Goal: Task Accomplishment & Management: Manage account settings

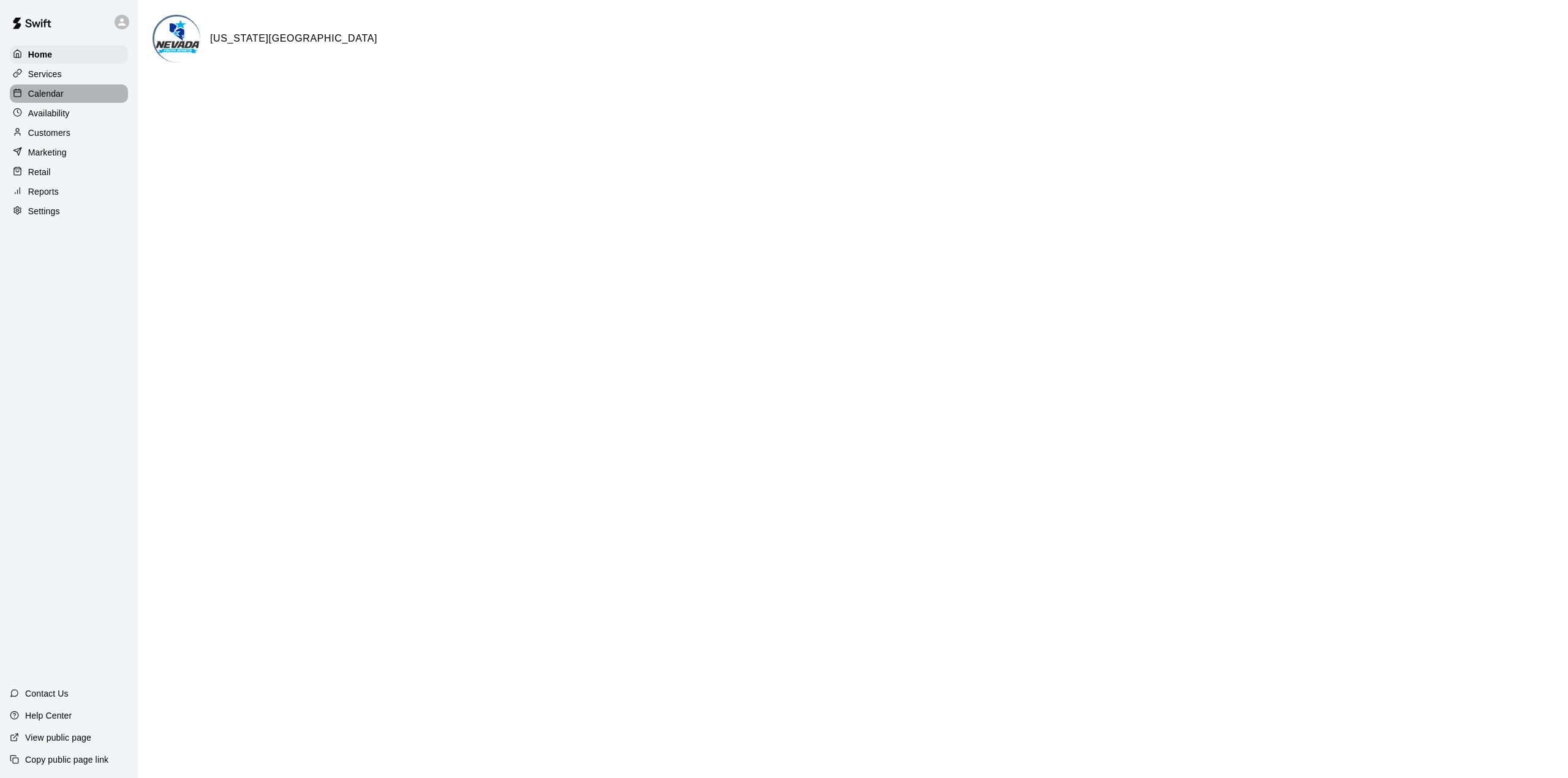
click at [52, 89] on div "Calendar" at bounding box center [69, 94] width 118 height 18
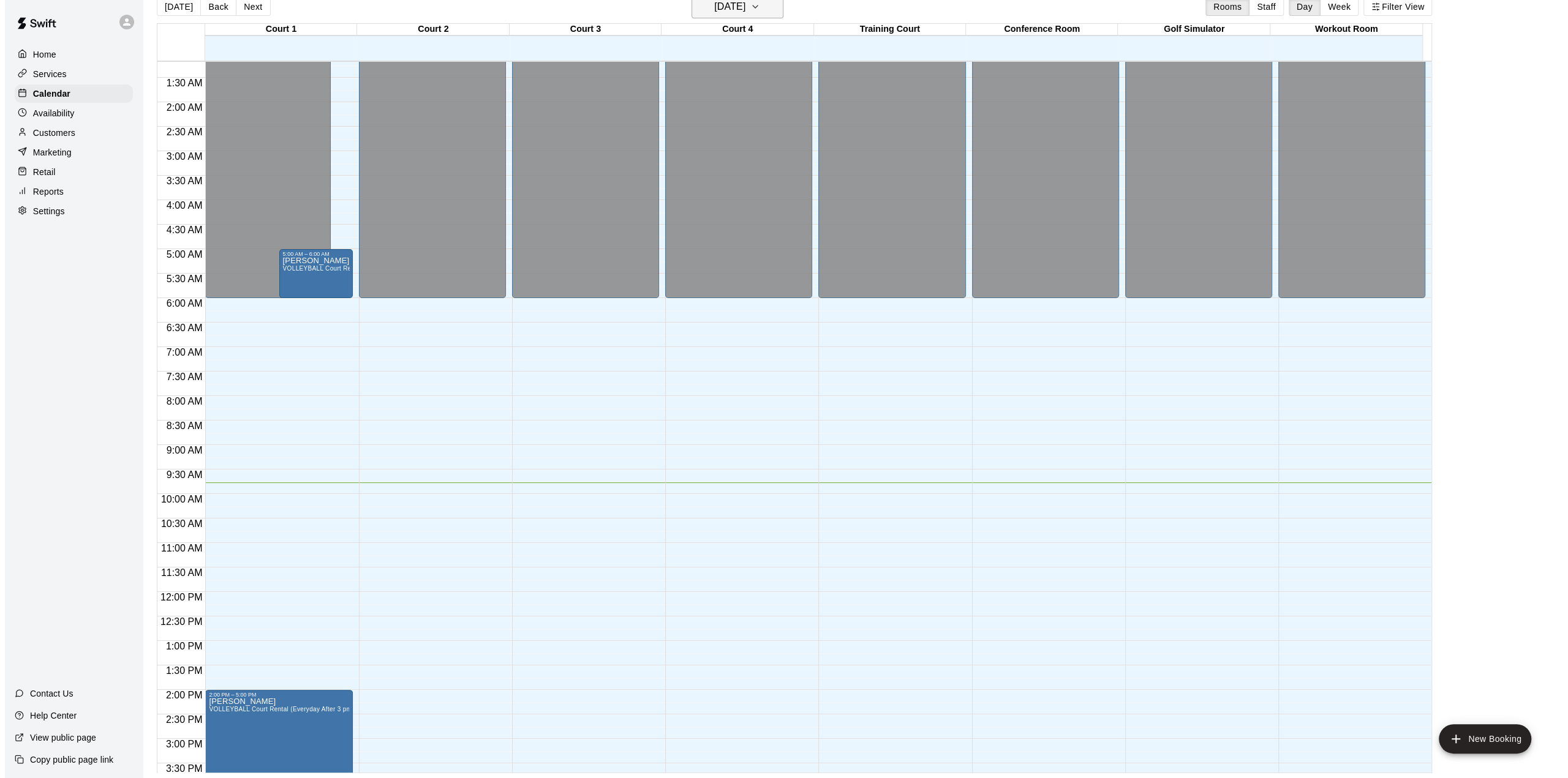
scroll to position [35, 0]
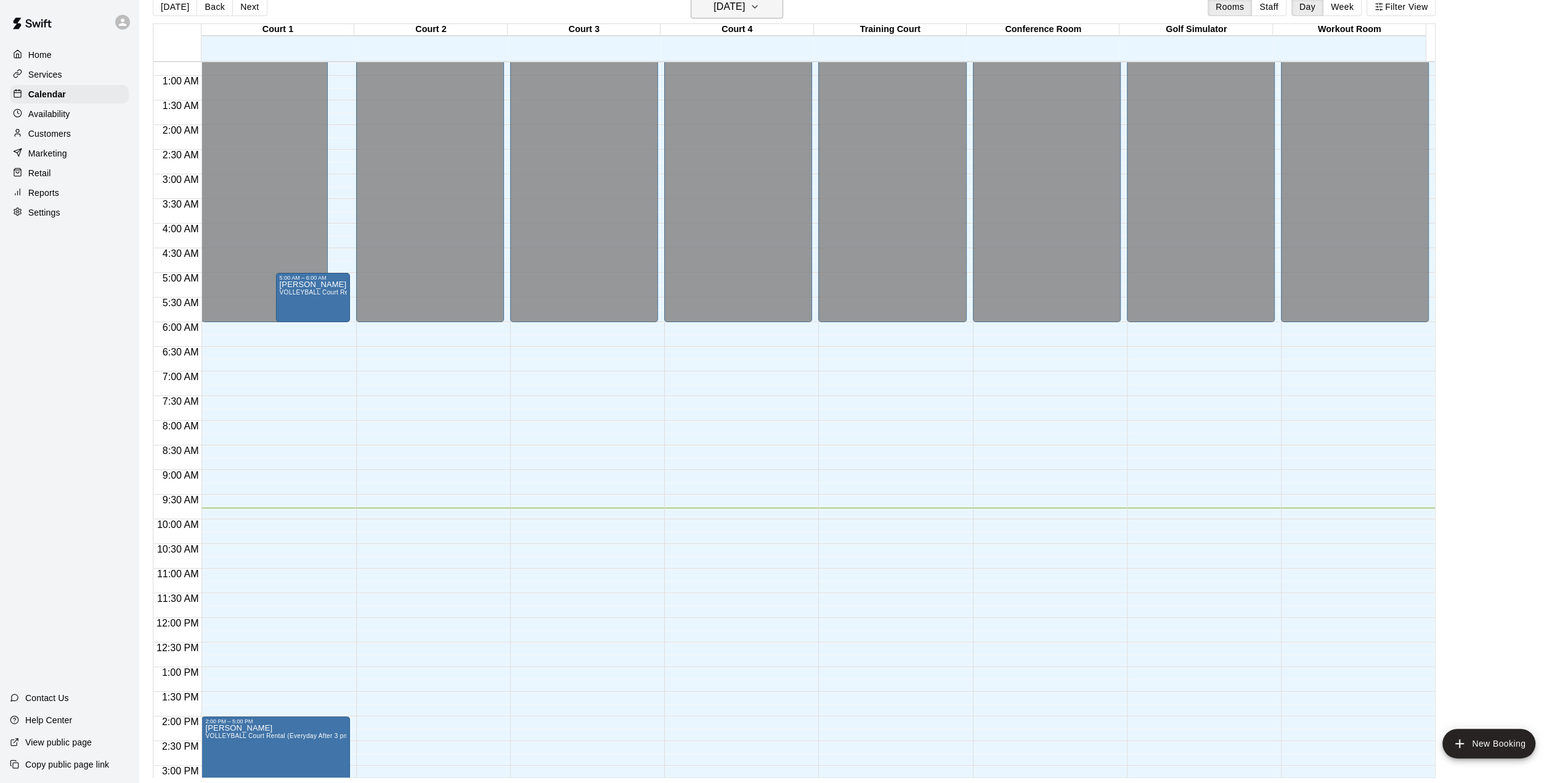
click at [745, 7] on h6 "[DATE]" at bounding box center [729, 7] width 32 height 18
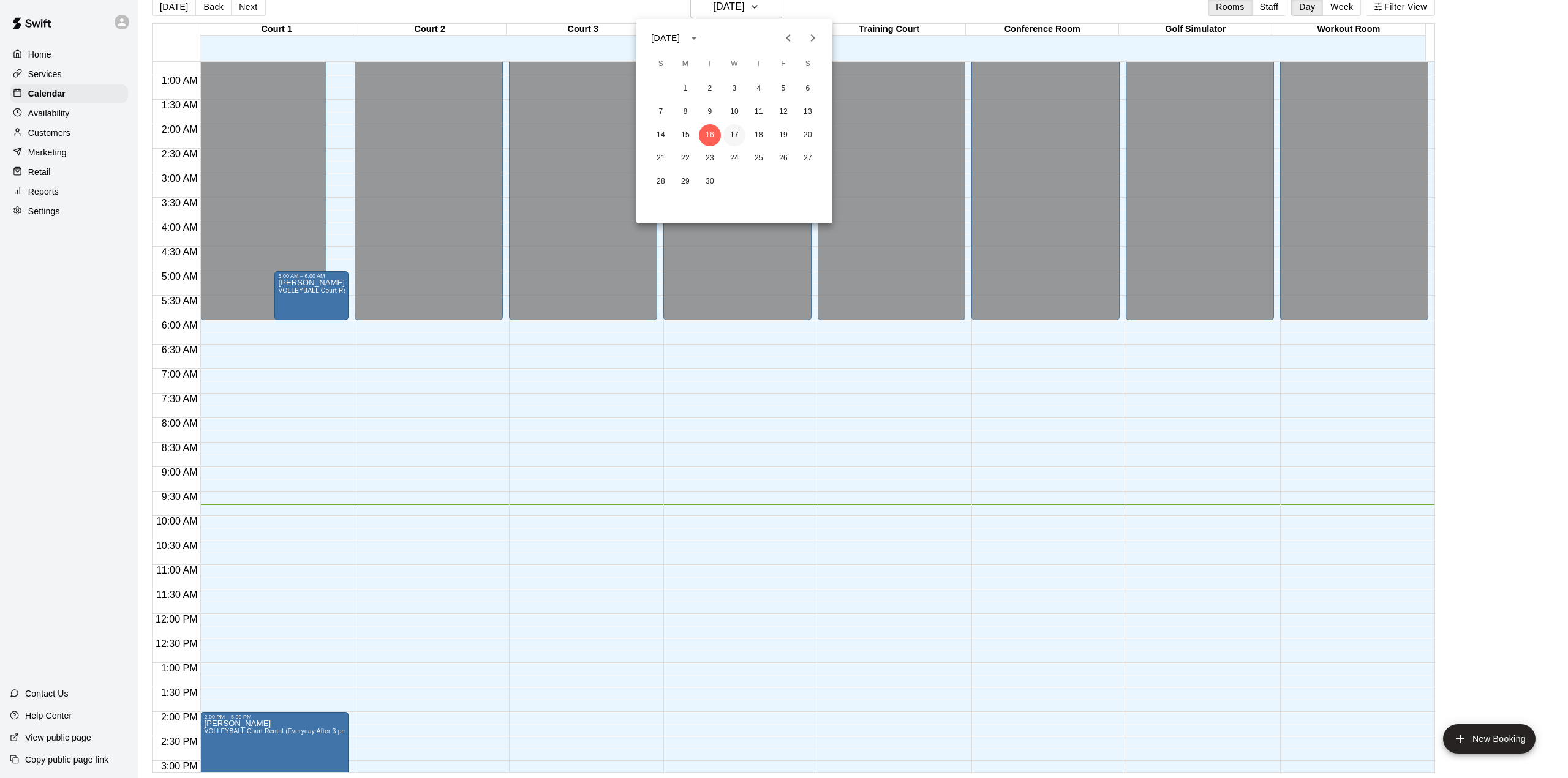
click at [731, 134] on button "17" at bounding box center [734, 136] width 22 height 22
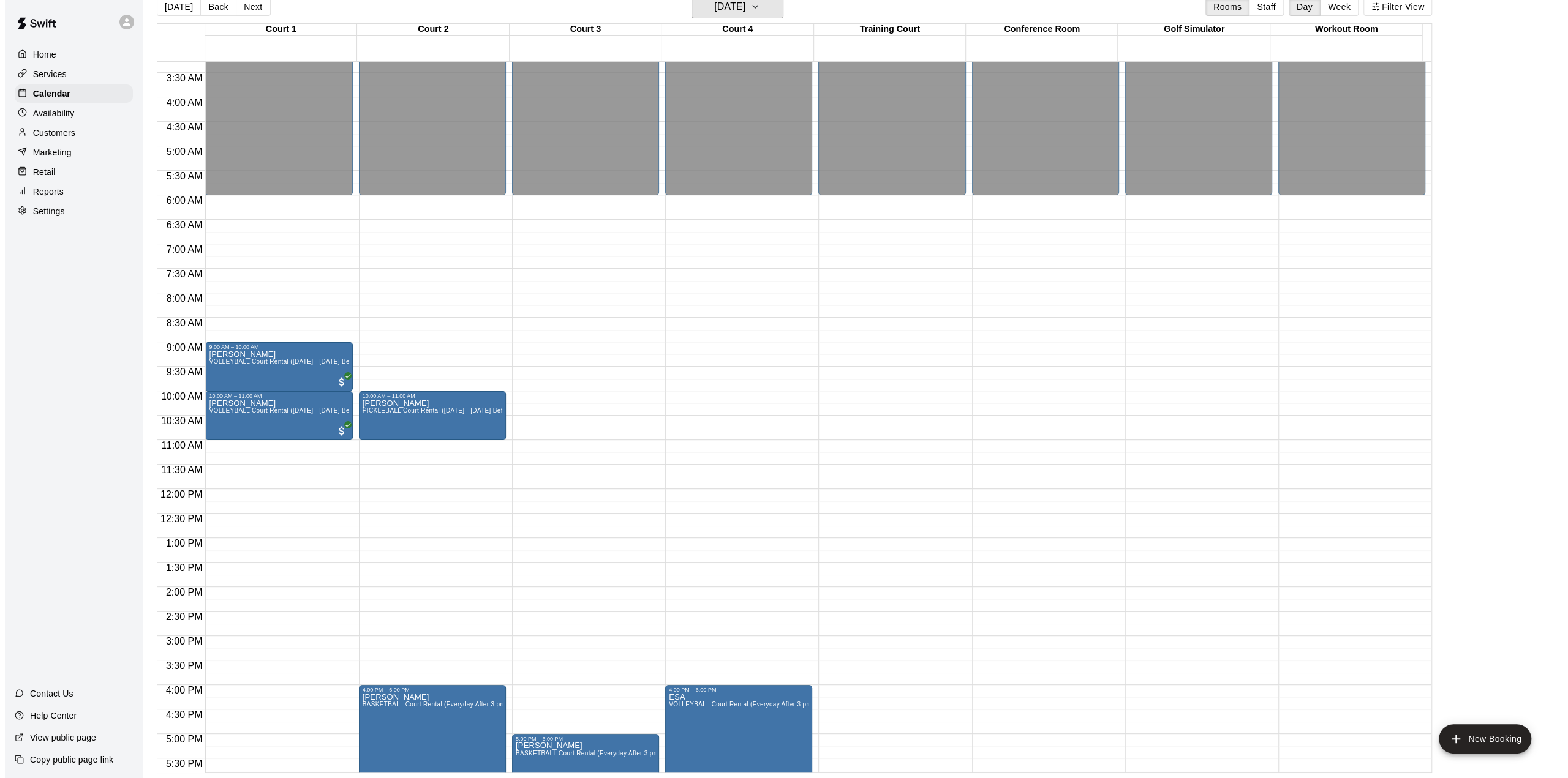
scroll to position [97, 0]
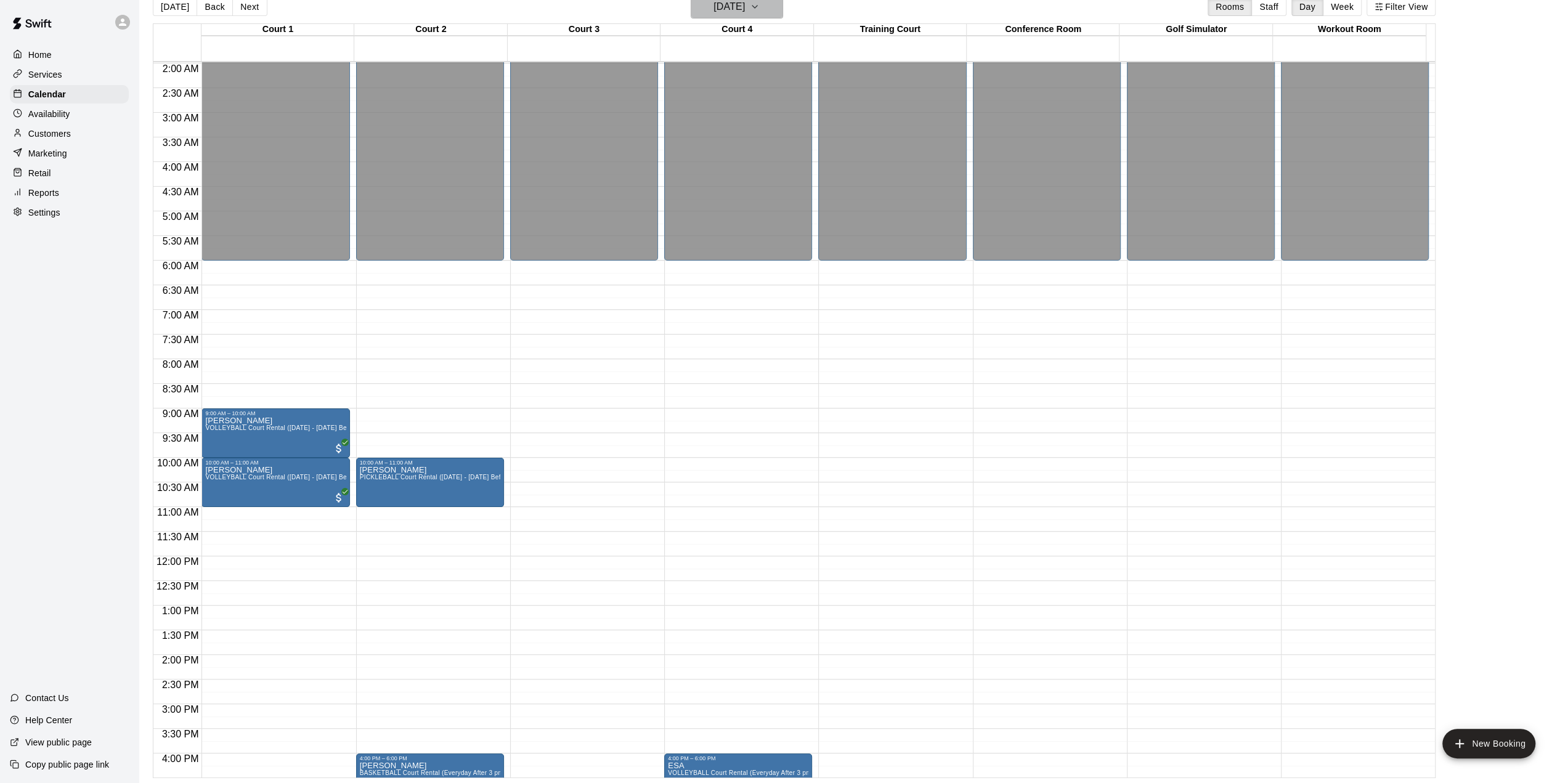
click at [745, 2] on h6 "[DATE]" at bounding box center [729, 7] width 32 height 18
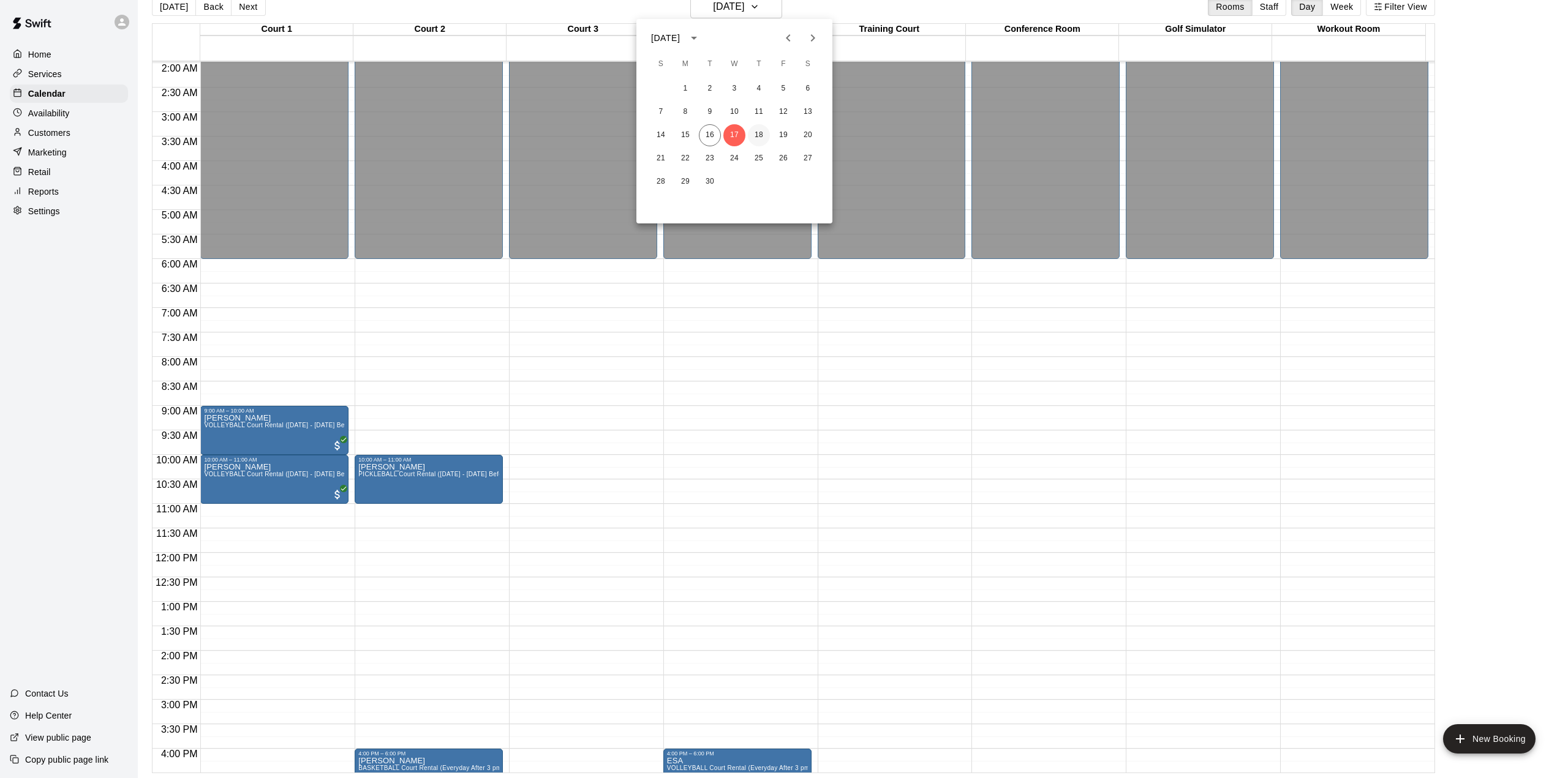
click at [760, 136] on button "18" at bounding box center [759, 136] width 22 height 22
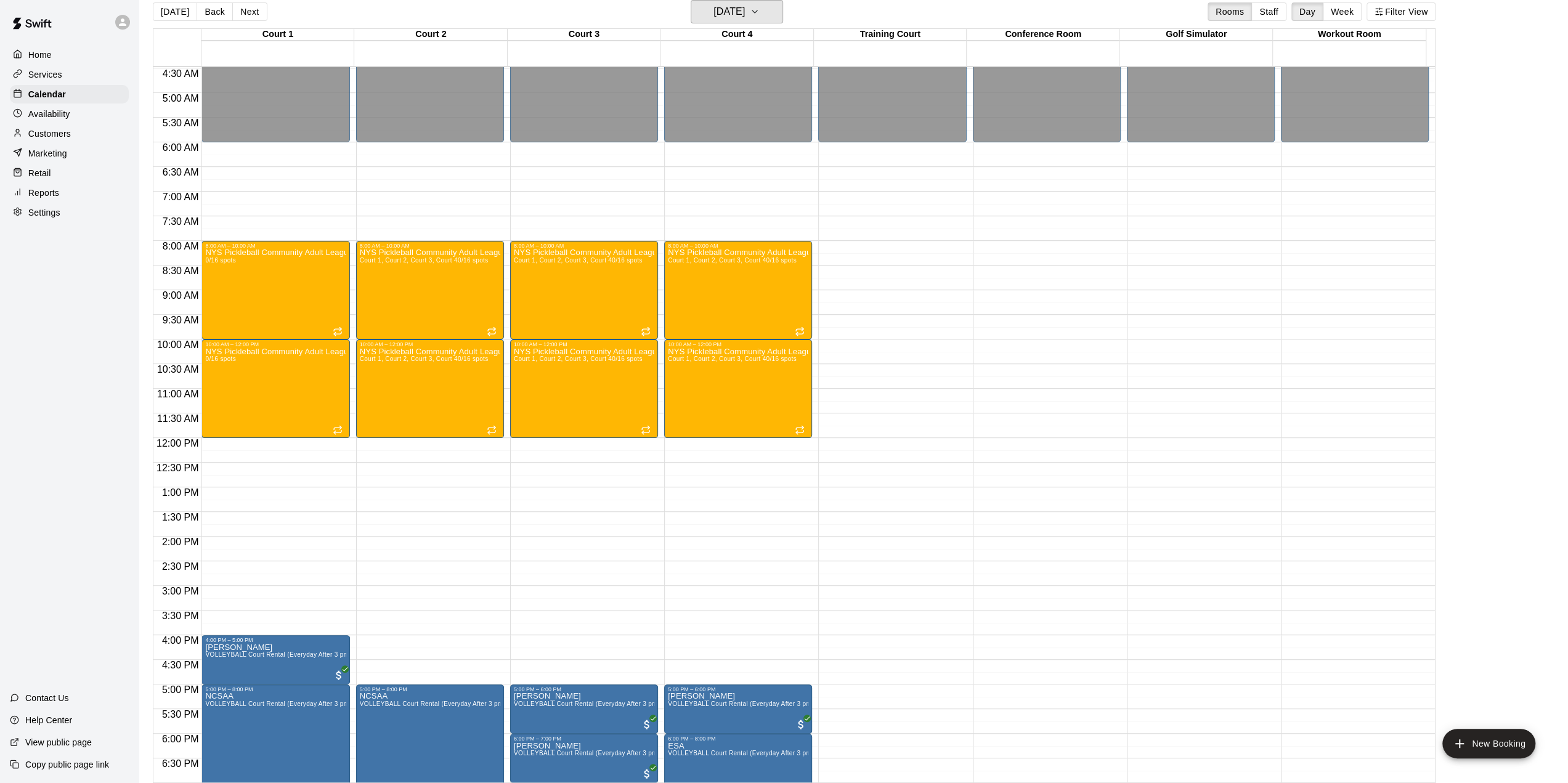
scroll to position [35, 0]
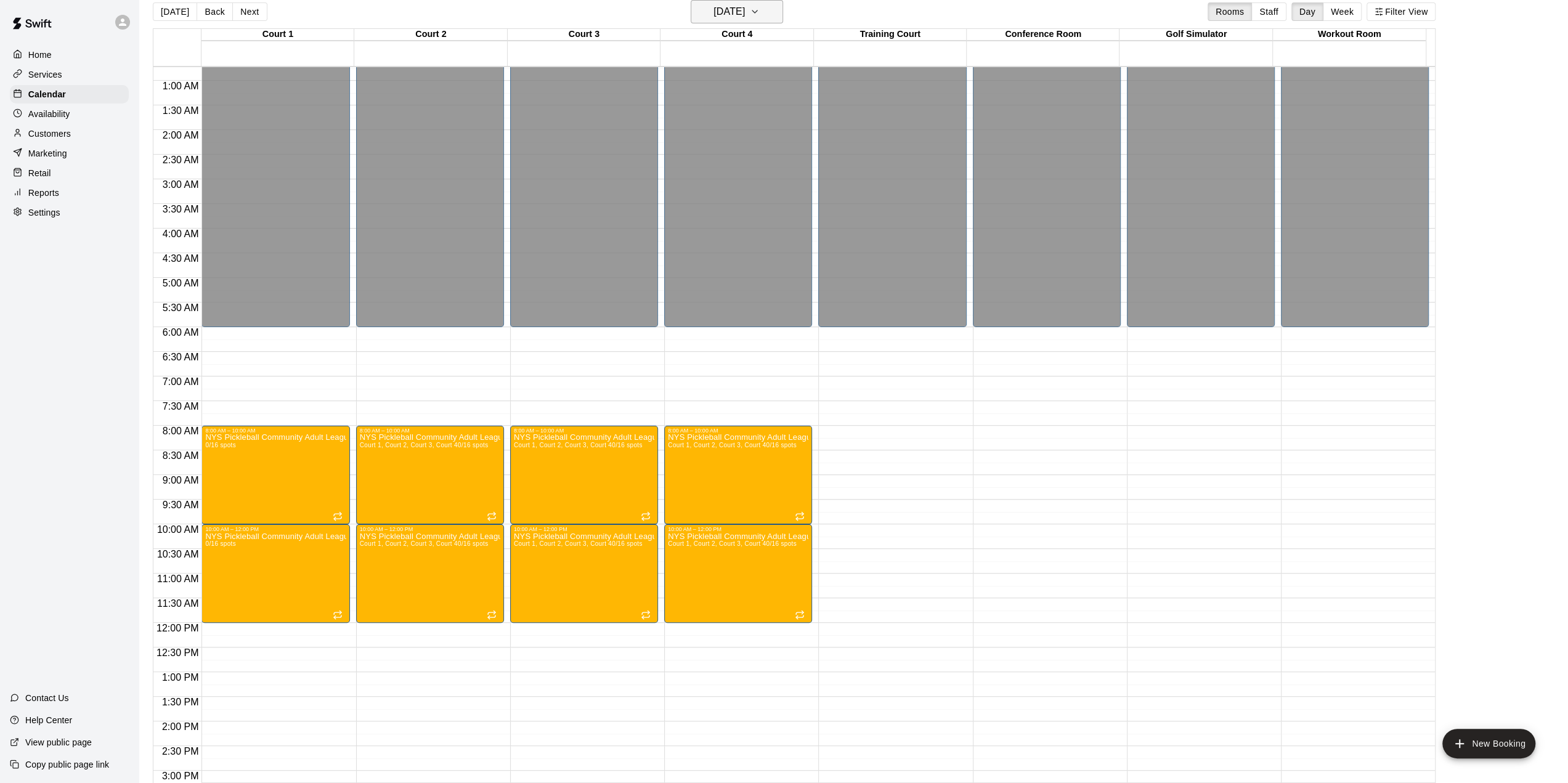
click at [745, 17] on h6 "[DATE]" at bounding box center [729, 11] width 32 height 18
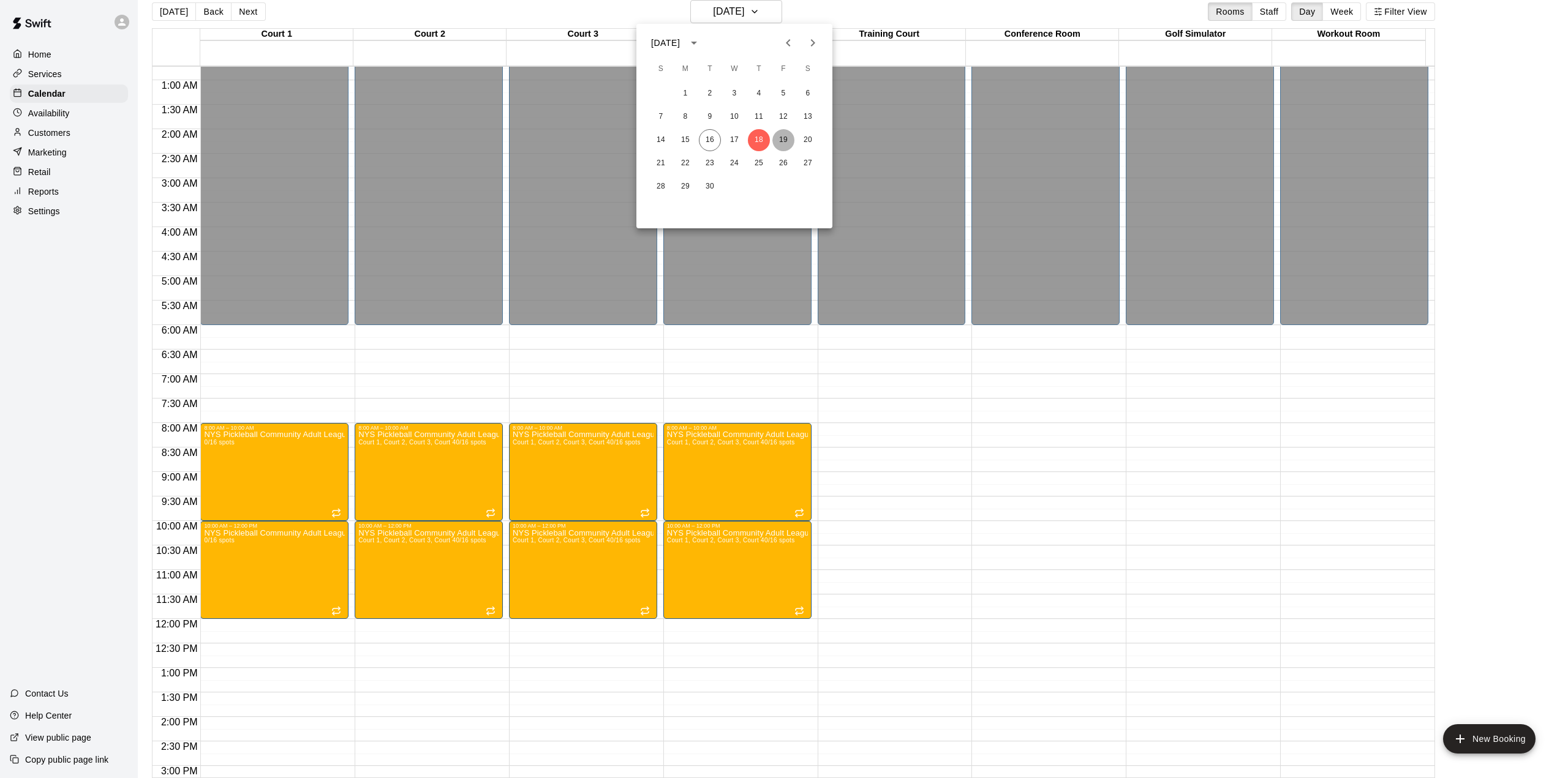
click at [780, 142] on button "19" at bounding box center [783, 140] width 22 height 22
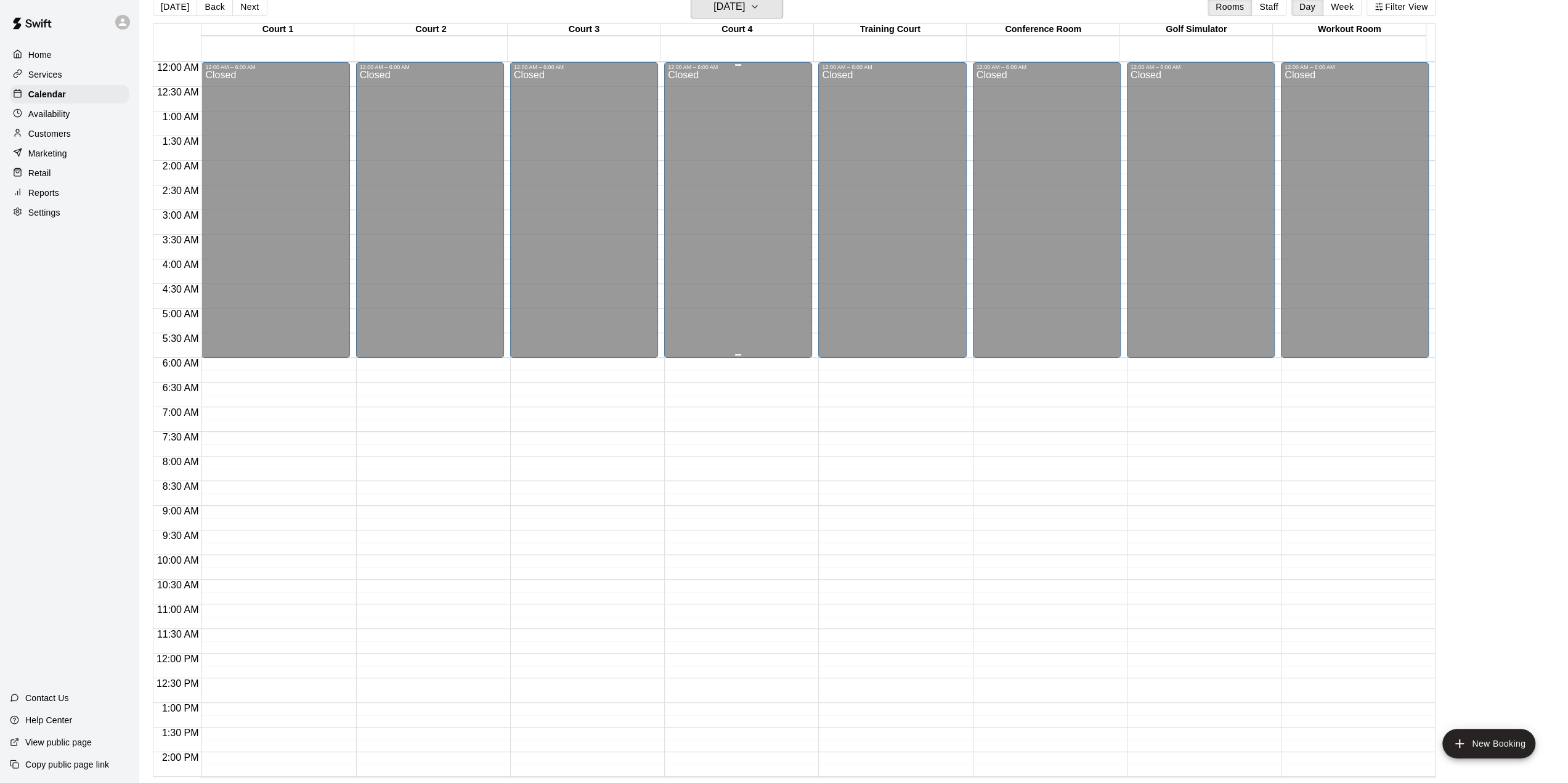
scroll to position [0, 0]
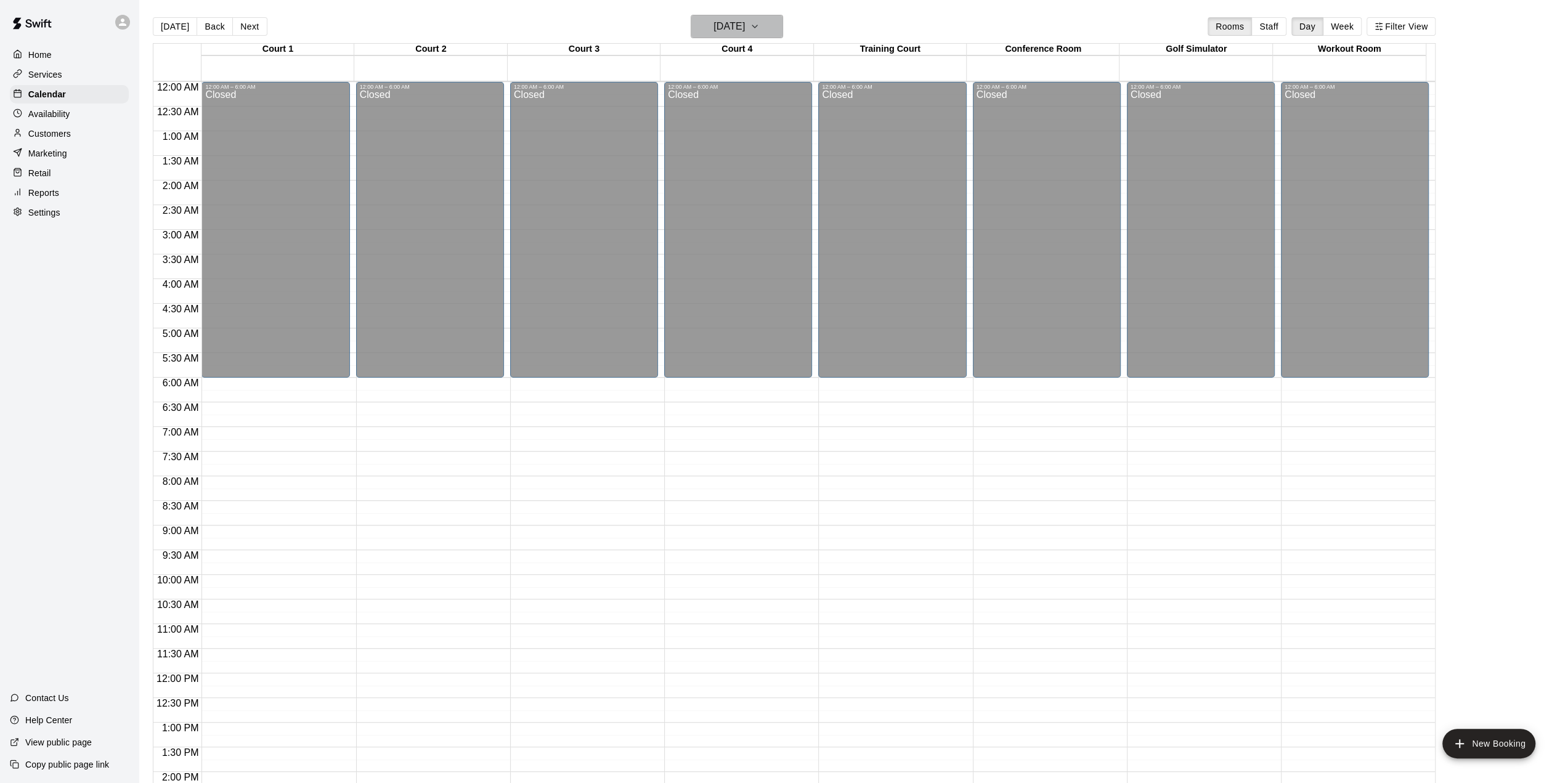
click at [745, 18] on h6 "[DATE]" at bounding box center [729, 26] width 32 height 18
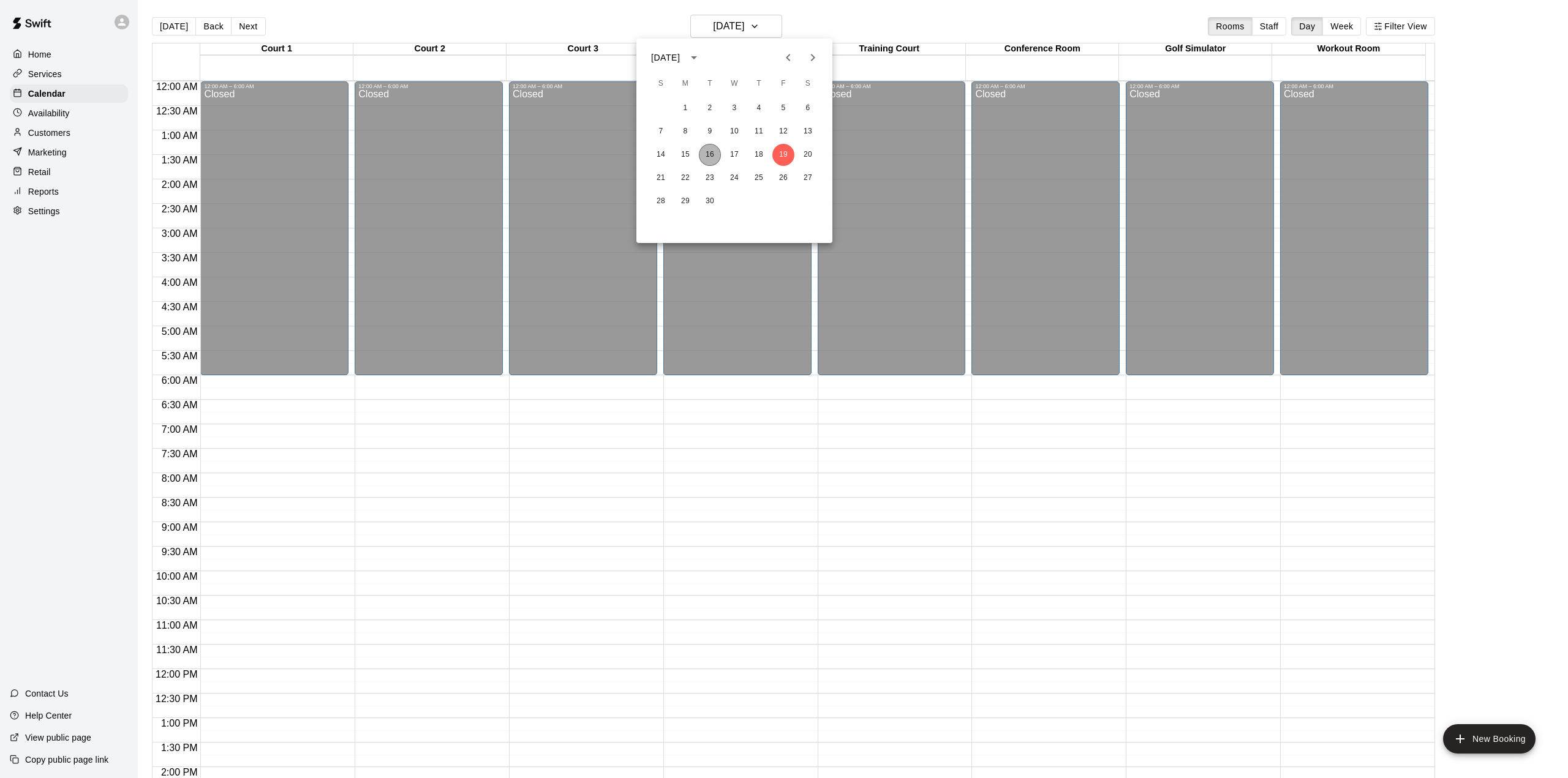
click at [709, 156] on button "16" at bounding box center [710, 155] width 22 height 22
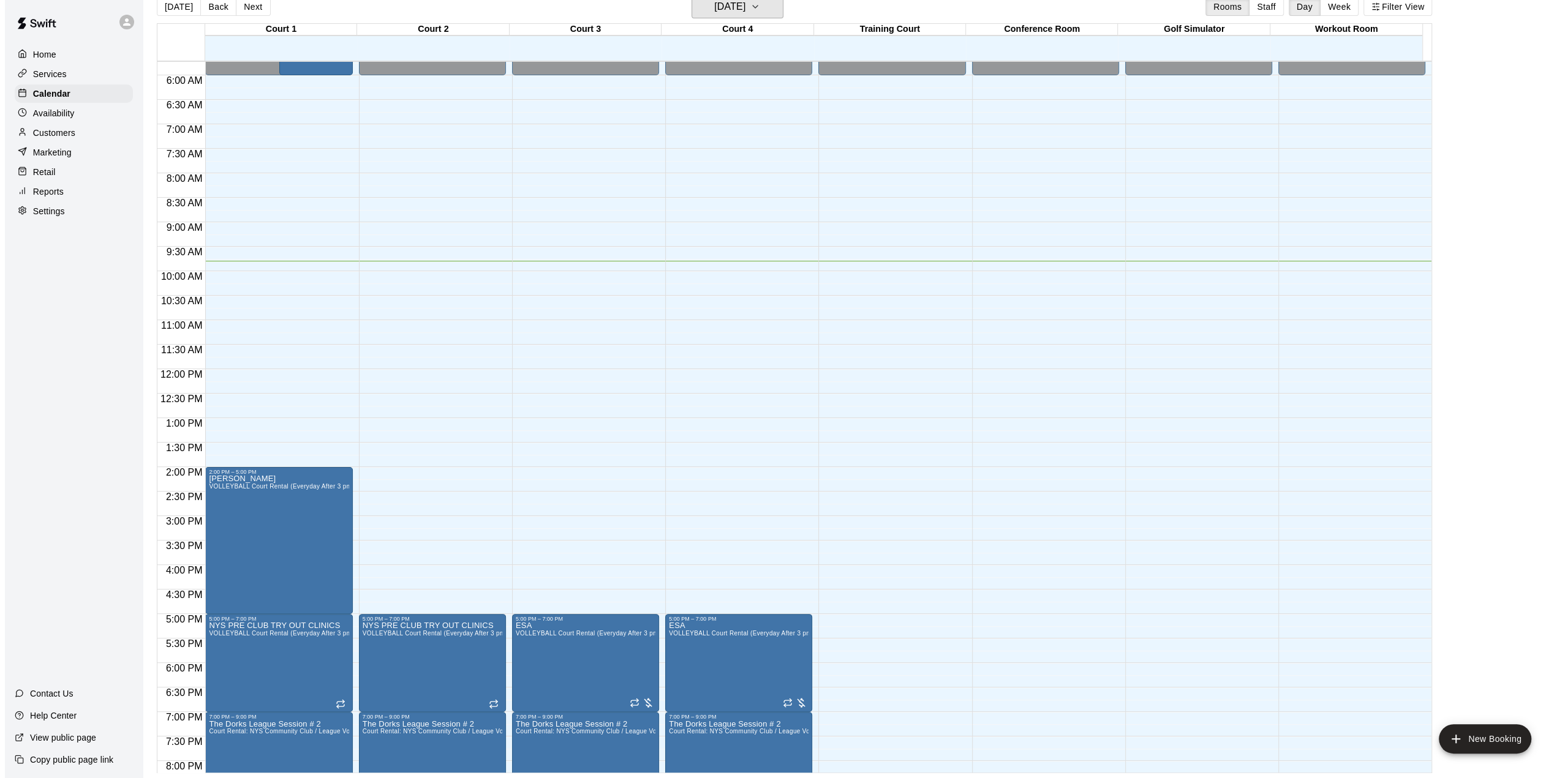
scroll to position [464, 0]
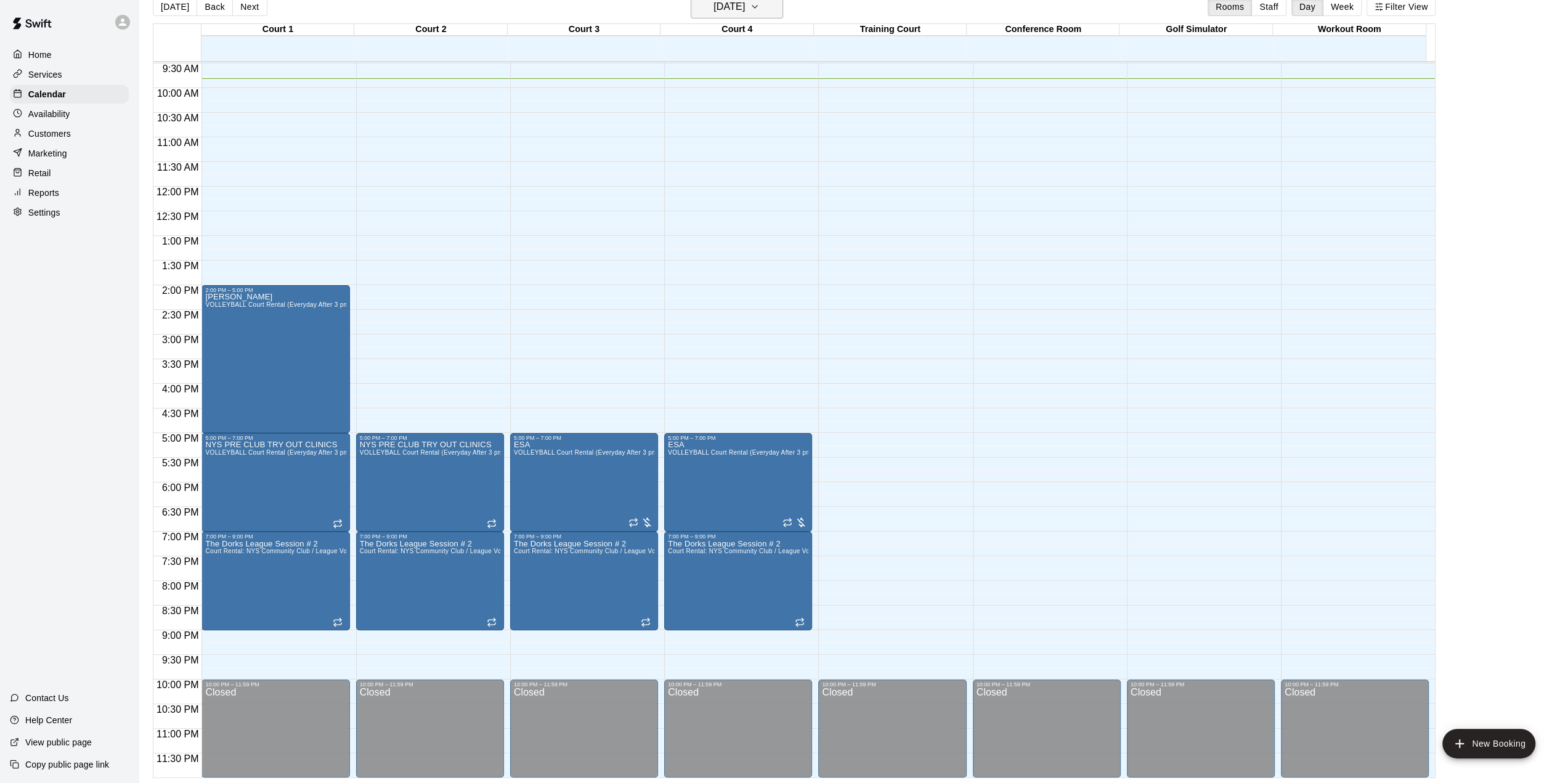
click at [769, 4] on button "[DATE]" at bounding box center [738, 7] width 93 height 23
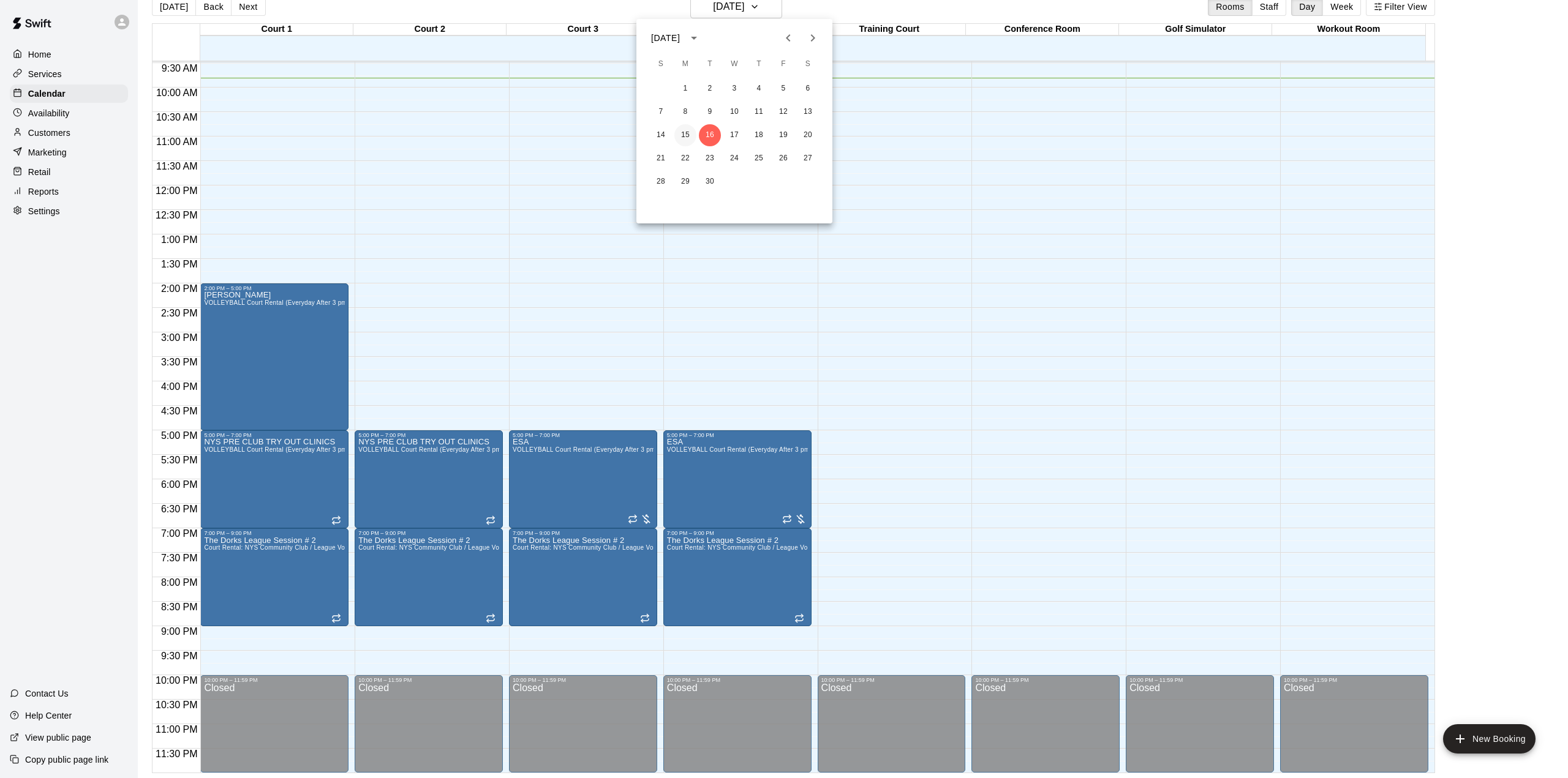
click at [693, 126] on div "14 15 16 17 18 19 20" at bounding box center [734, 136] width 196 height 22
click at [689, 136] on button "15" at bounding box center [685, 136] width 22 height 22
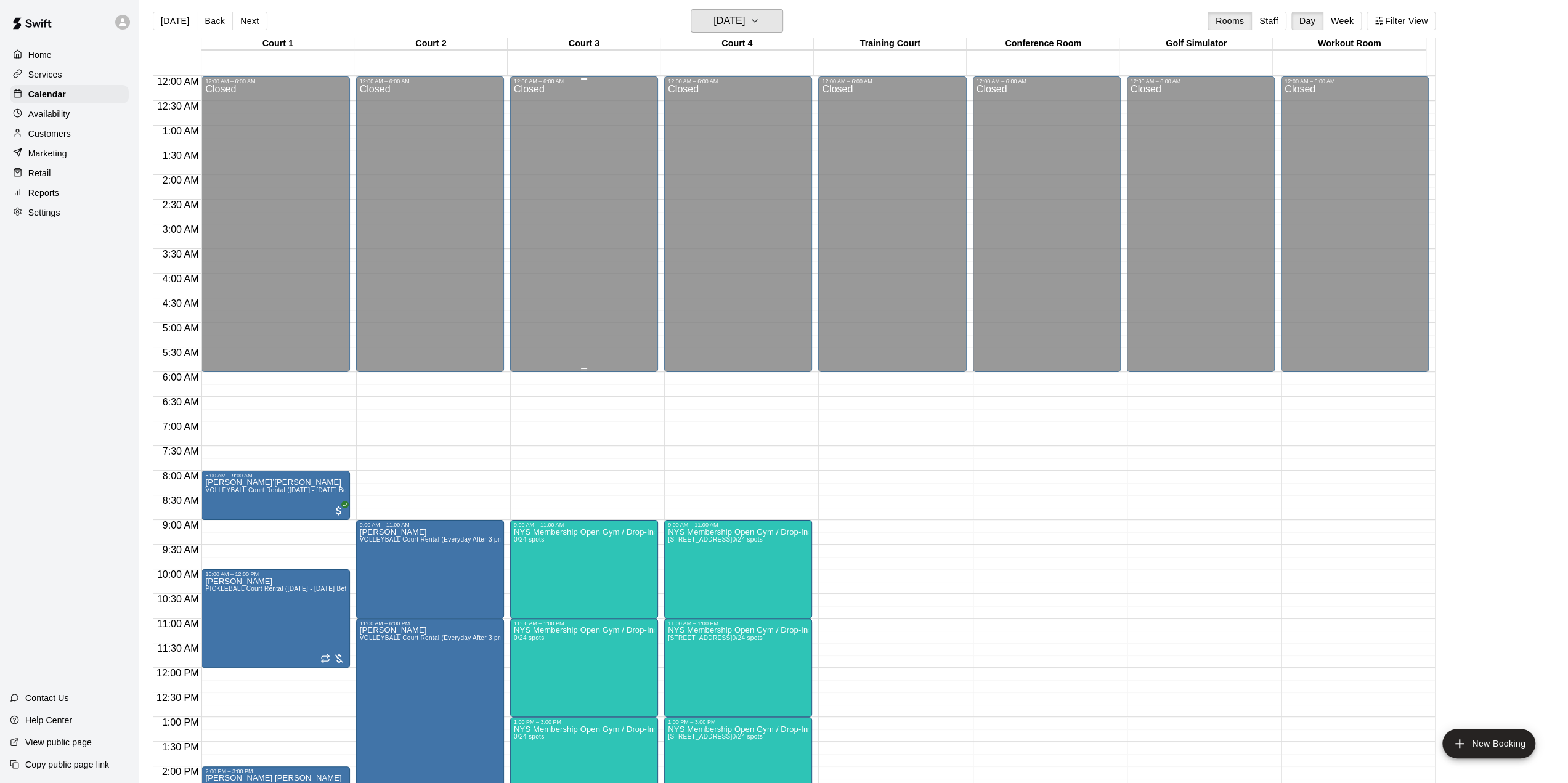
scroll to position [0, 0]
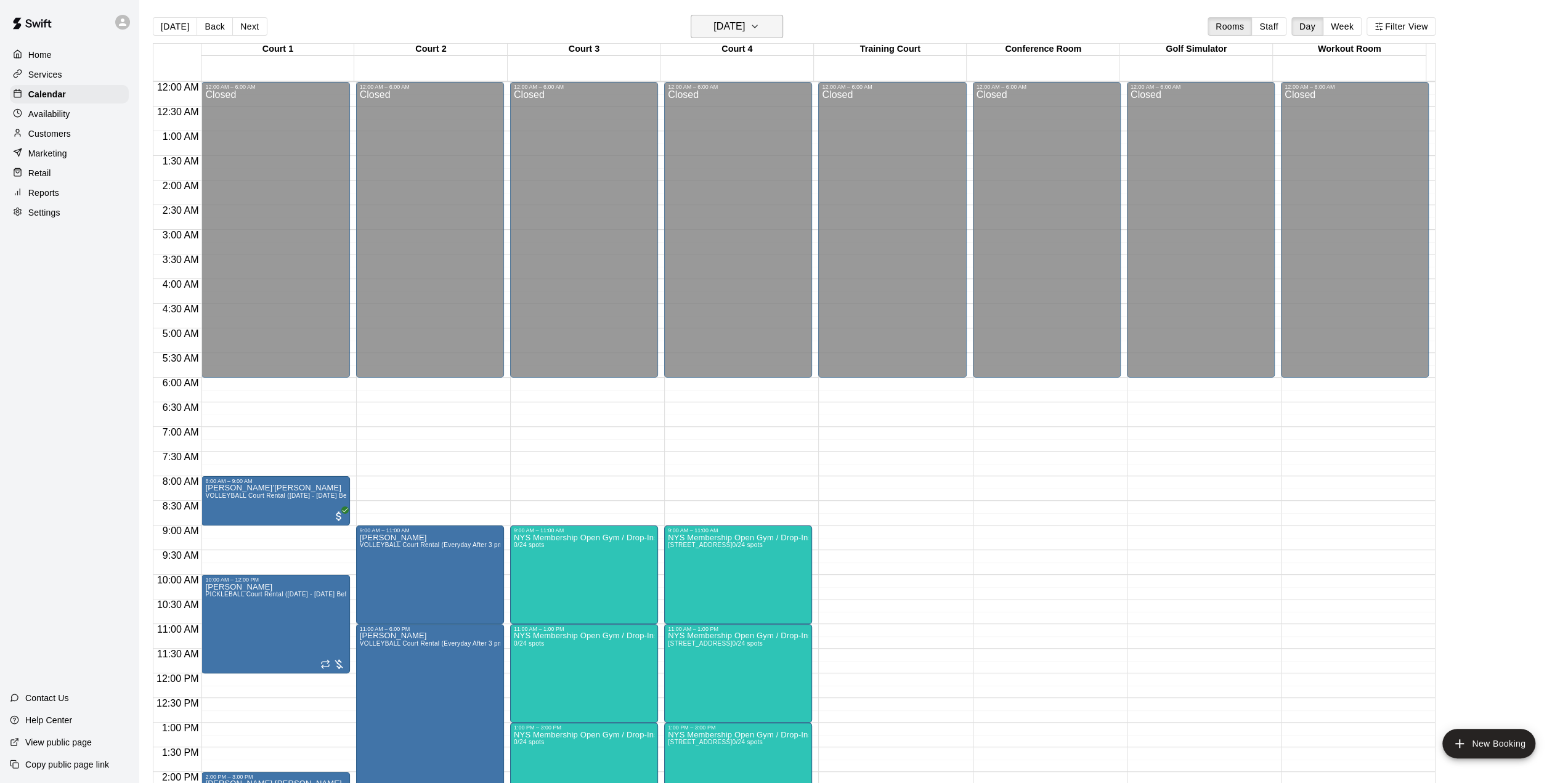
click at [726, 29] on h6 "[DATE]" at bounding box center [729, 26] width 32 height 18
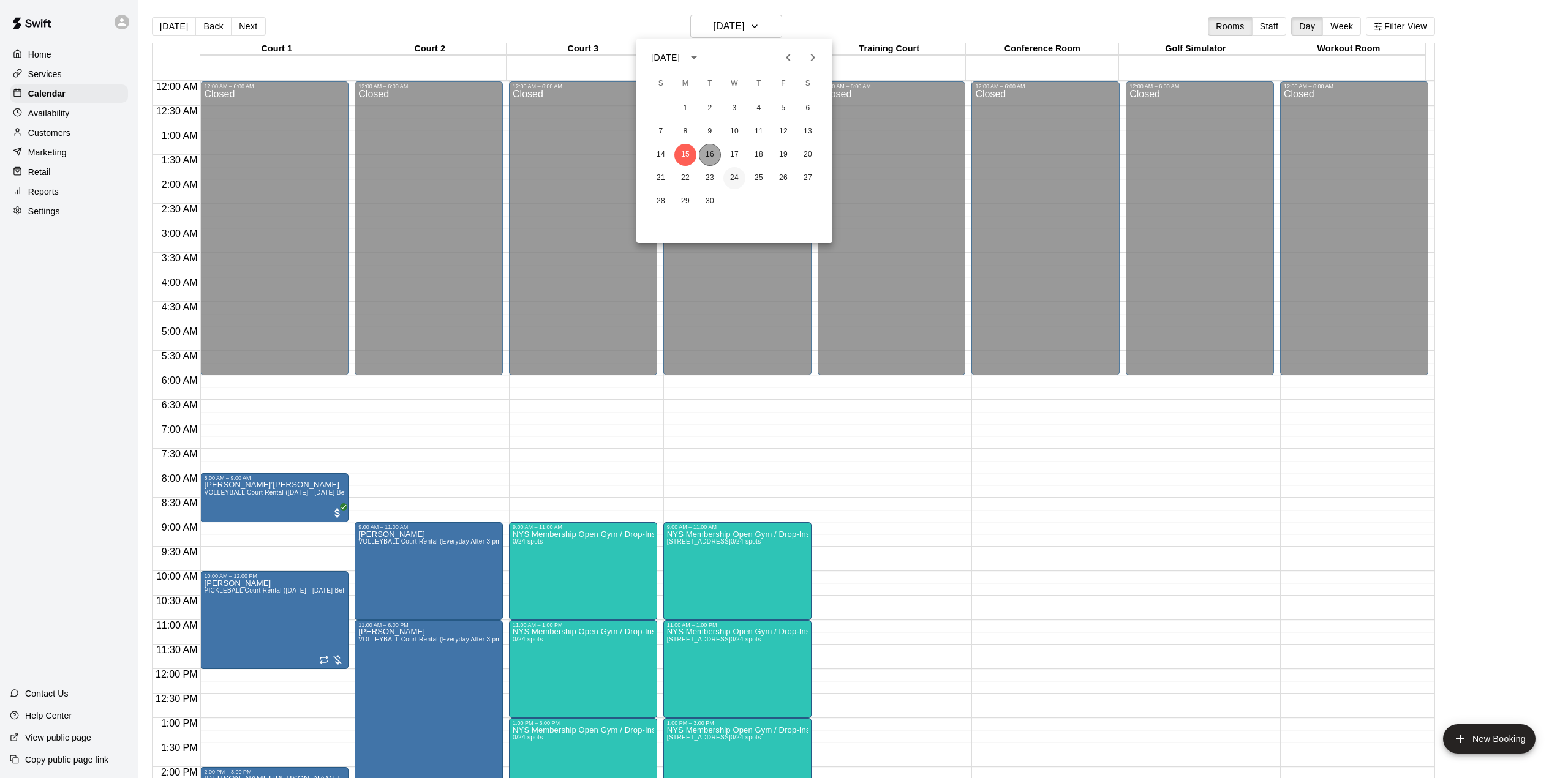
drag, startPoint x: 716, startPoint y: 155, endPoint x: 729, endPoint y: 168, distance: 18.4
click at [716, 155] on button "16" at bounding box center [710, 155] width 22 height 22
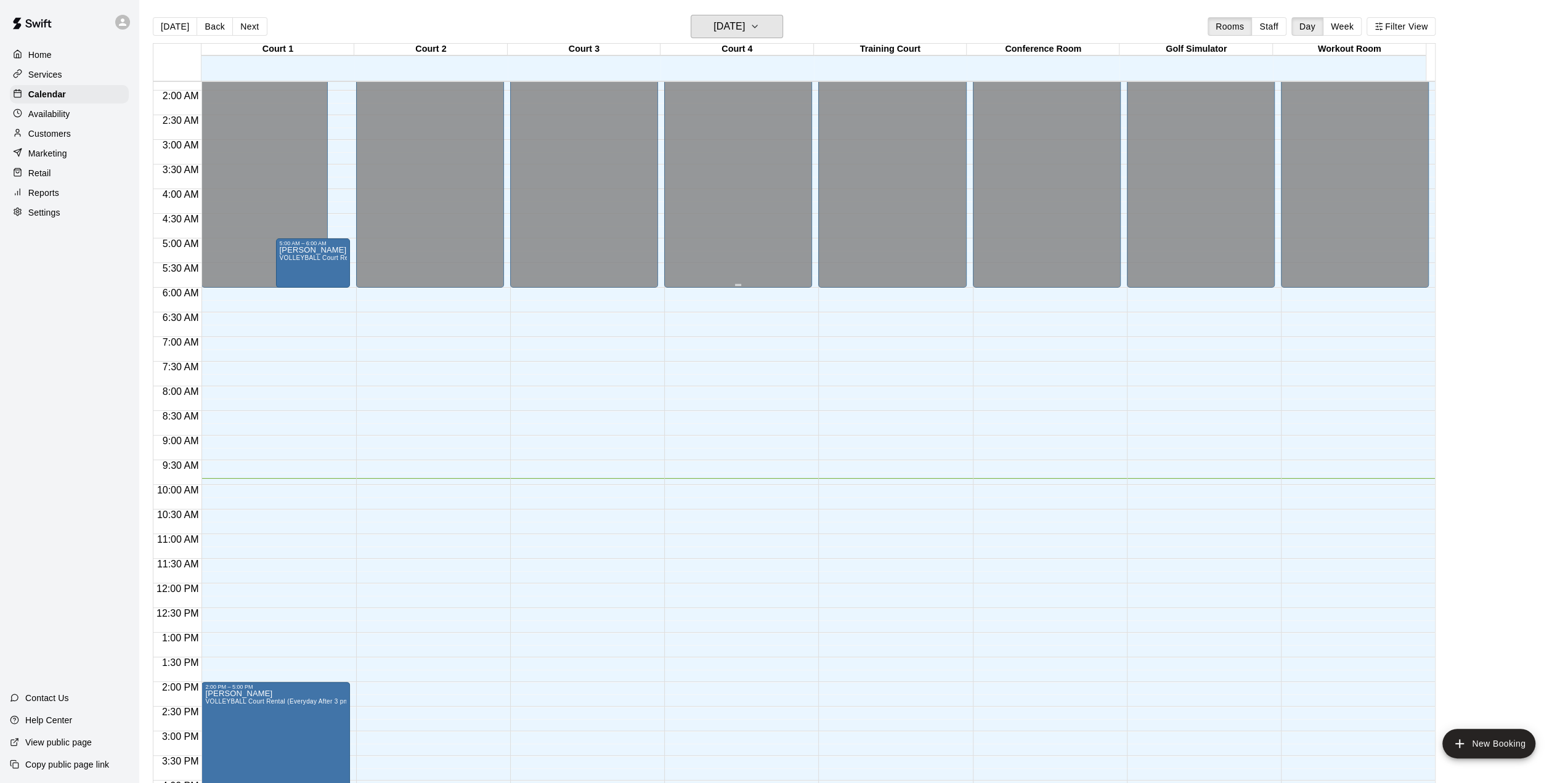
scroll to position [35, 0]
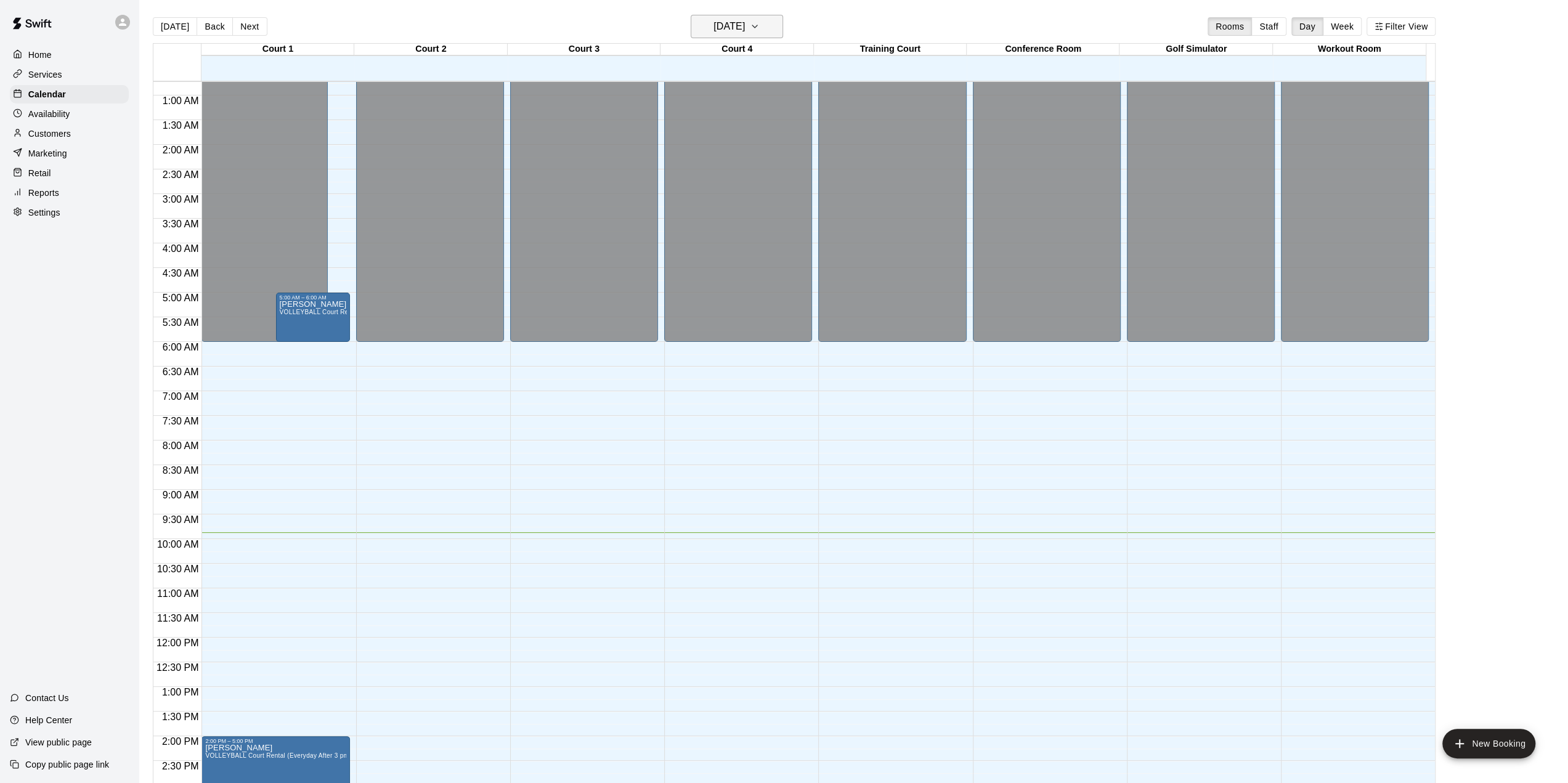
click at [738, 23] on h6 "[DATE]" at bounding box center [729, 26] width 32 height 18
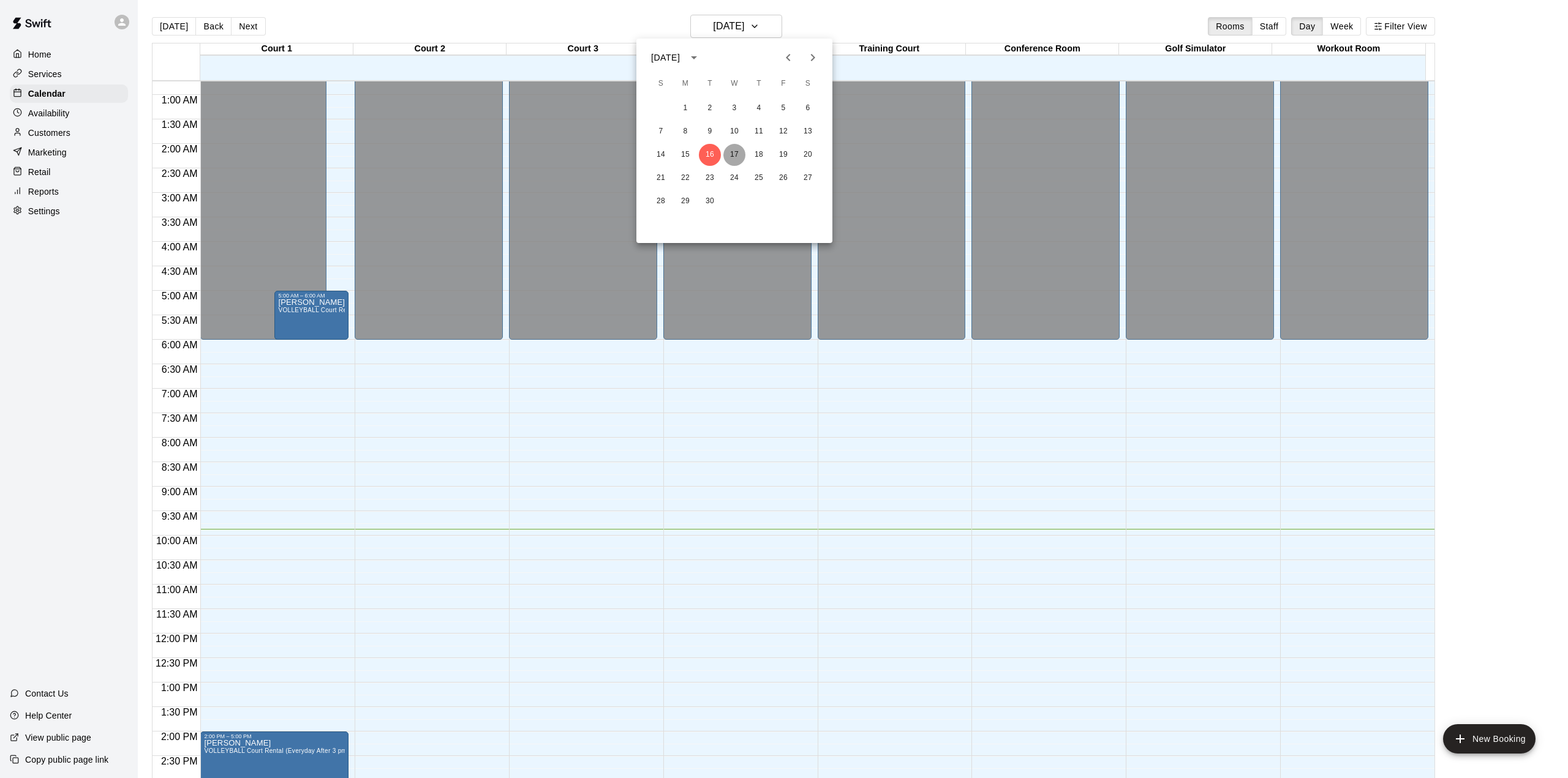
drag, startPoint x: 738, startPoint y: 153, endPoint x: 747, endPoint y: 174, distance: 22.8
click at [738, 154] on button "17" at bounding box center [734, 155] width 22 height 22
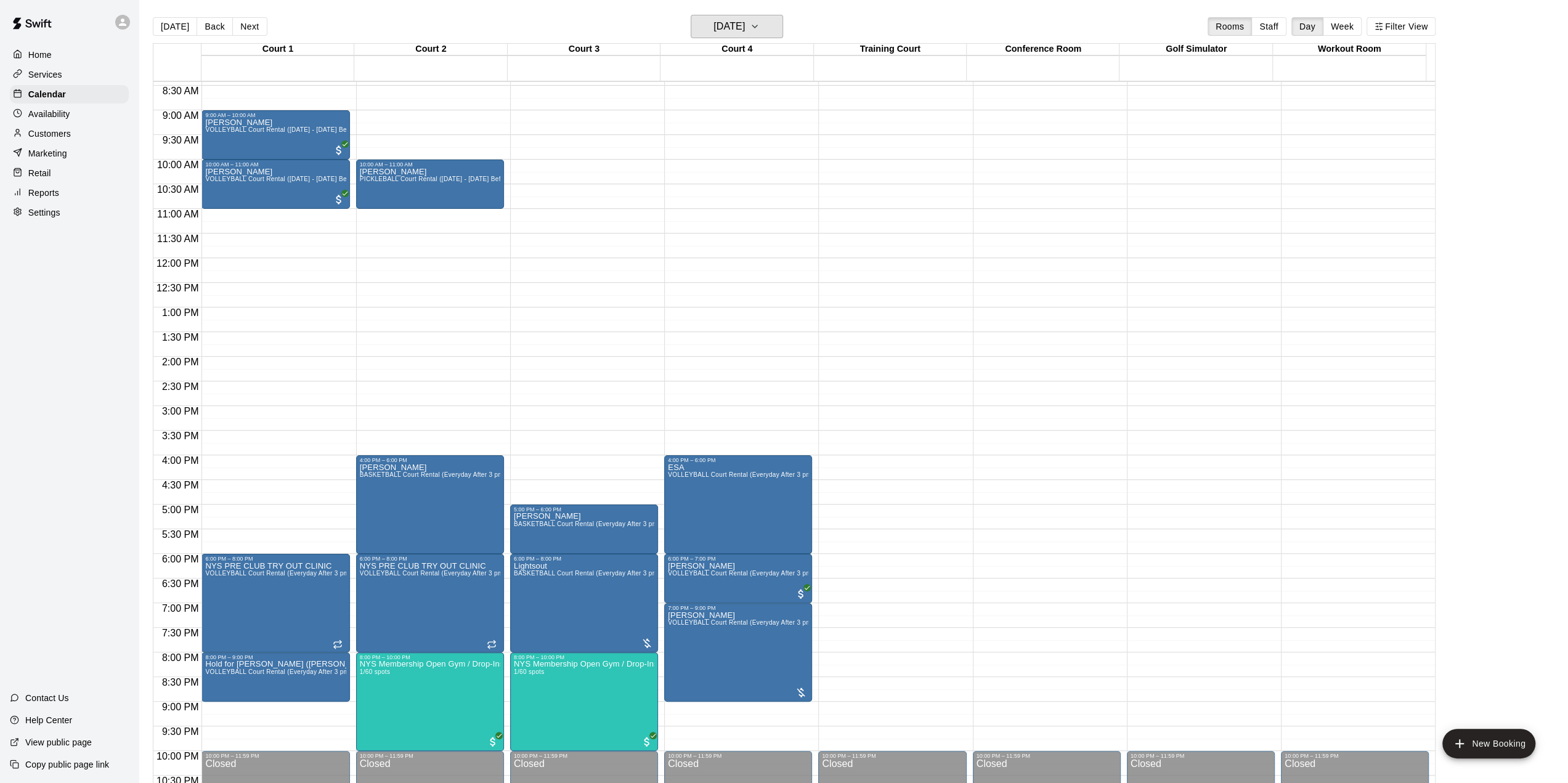
scroll to position [282, 0]
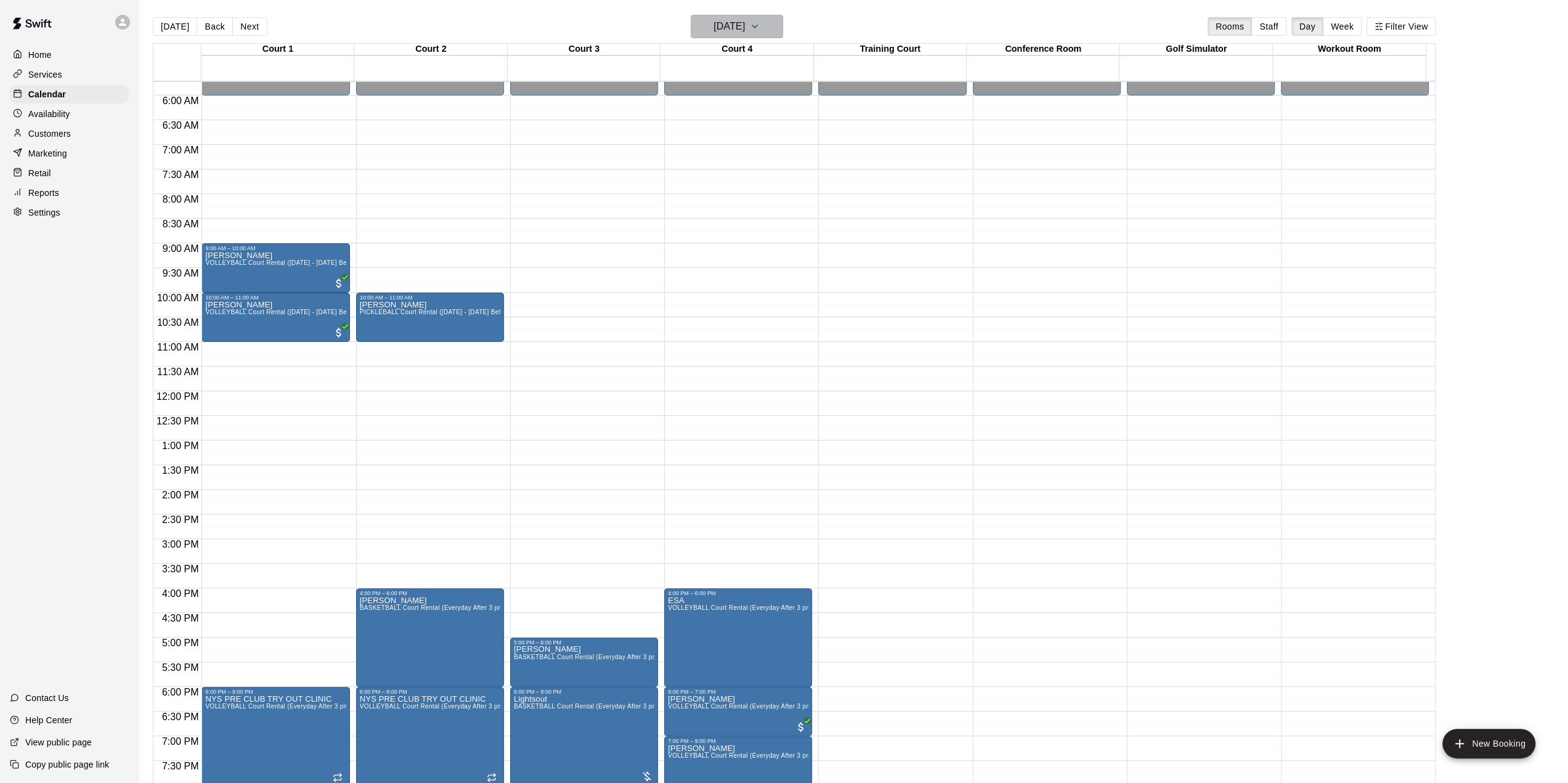
click at [760, 28] on icon "button" at bounding box center [754, 27] width 10 height 15
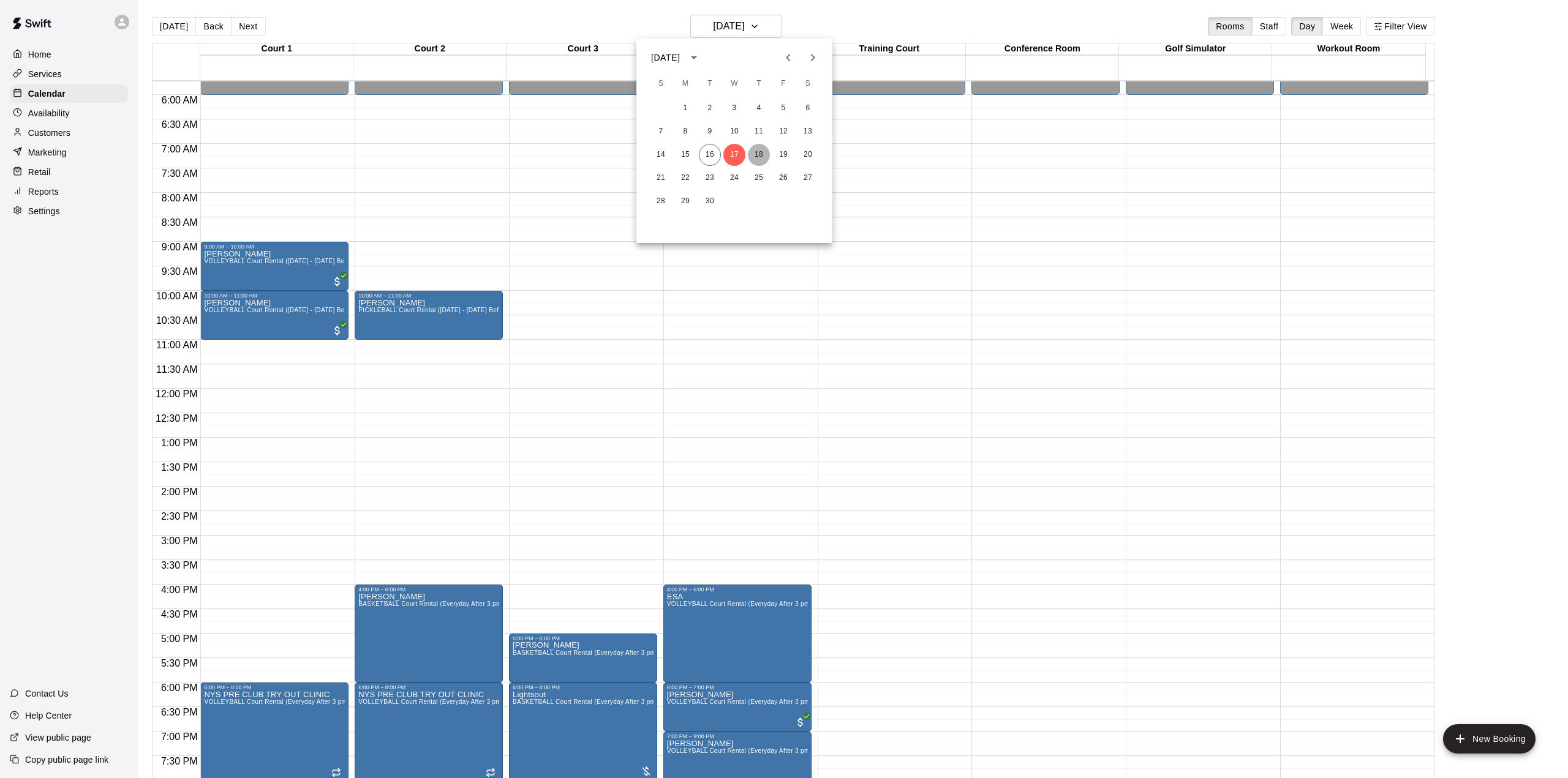
click at [757, 150] on button "18" at bounding box center [759, 155] width 22 height 22
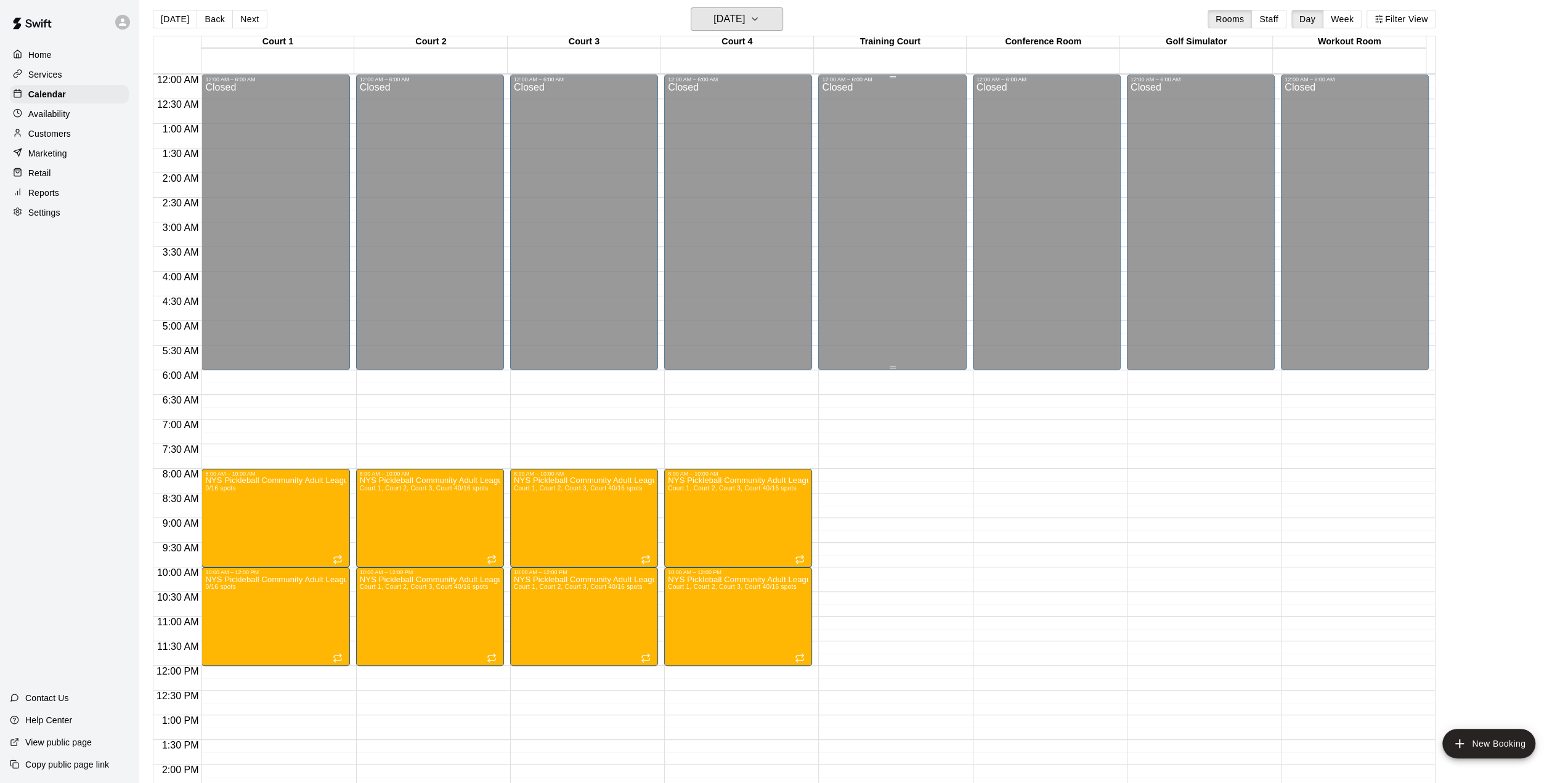
scroll to position [0, 0]
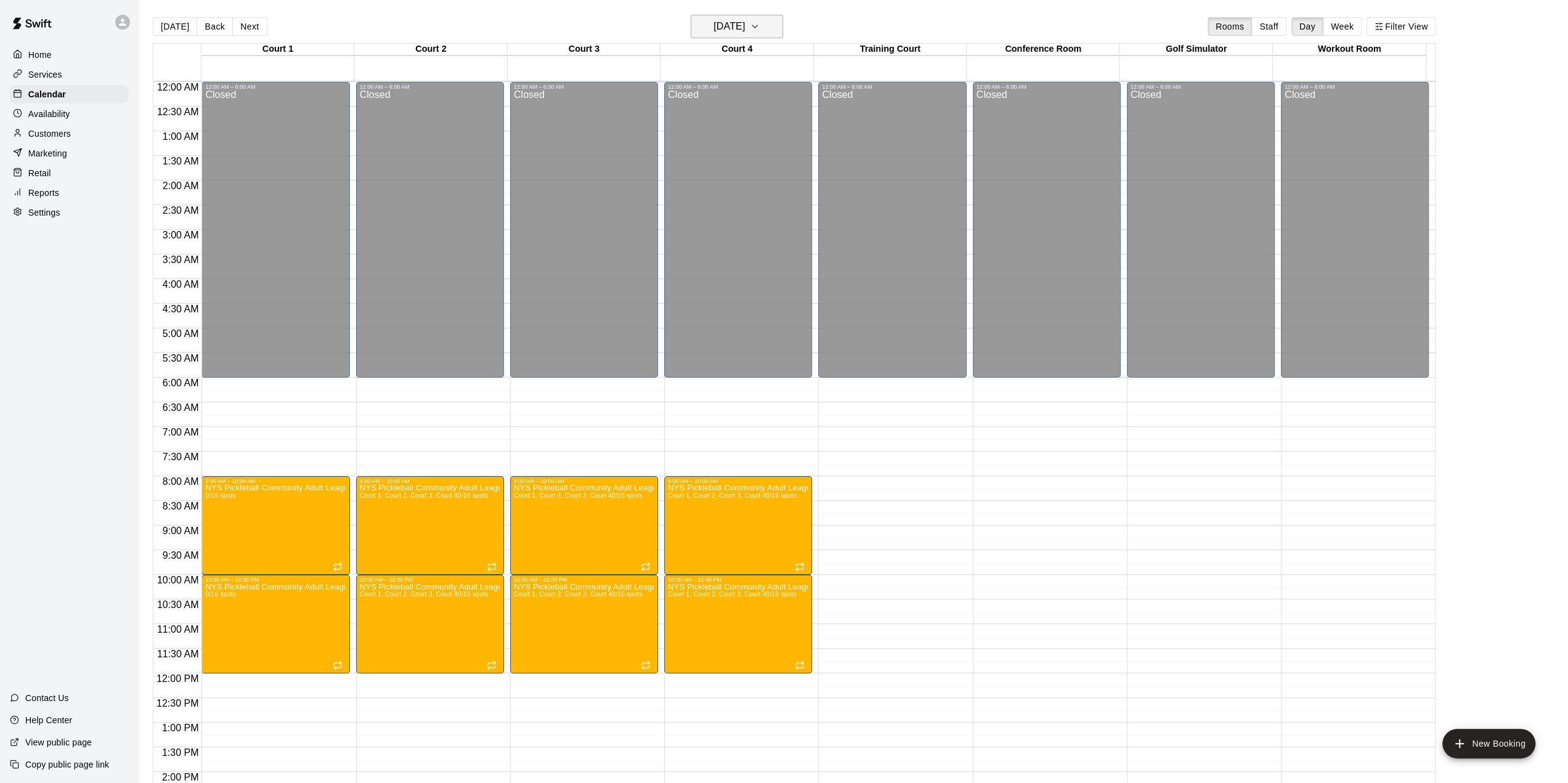
click at [745, 26] on h6 "[DATE]" at bounding box center [729, 26] width 32 height 18
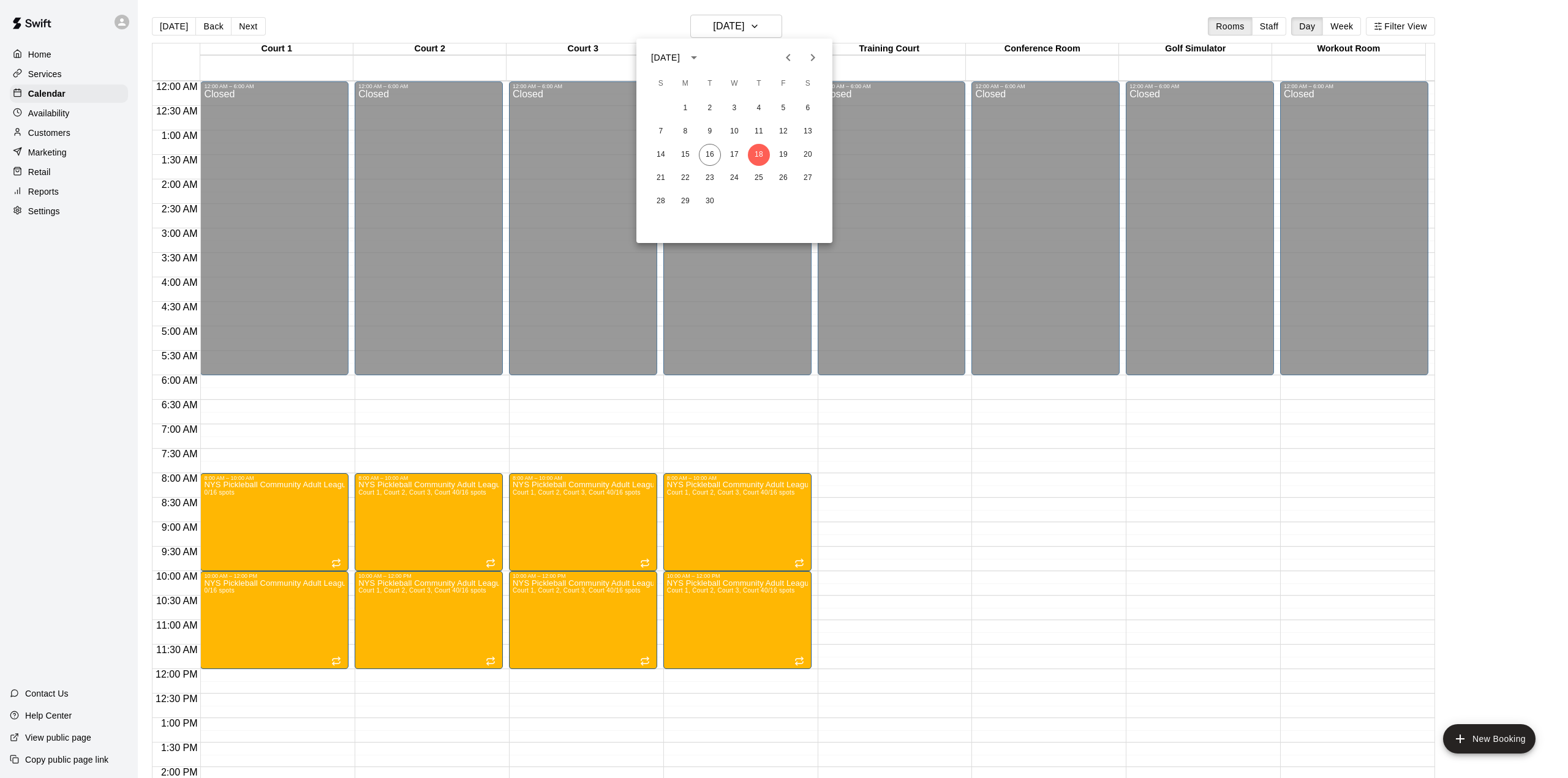
click at [1042, 554] on div at bounding box center [784, 389] width 1568 height 778
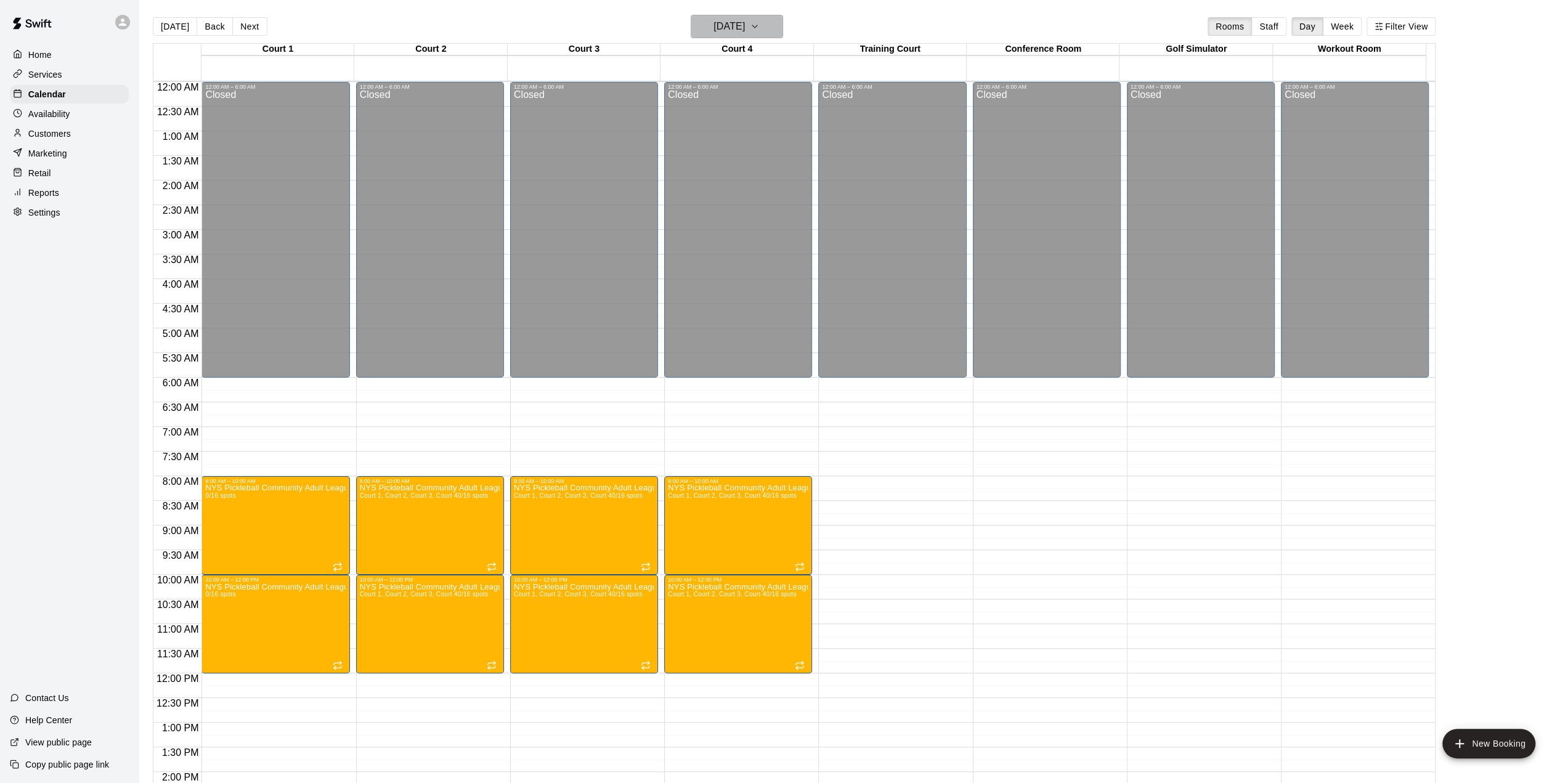
click at [750, 20] on button "[DATE]" at bounding box center [738, 26] width 93 height 23
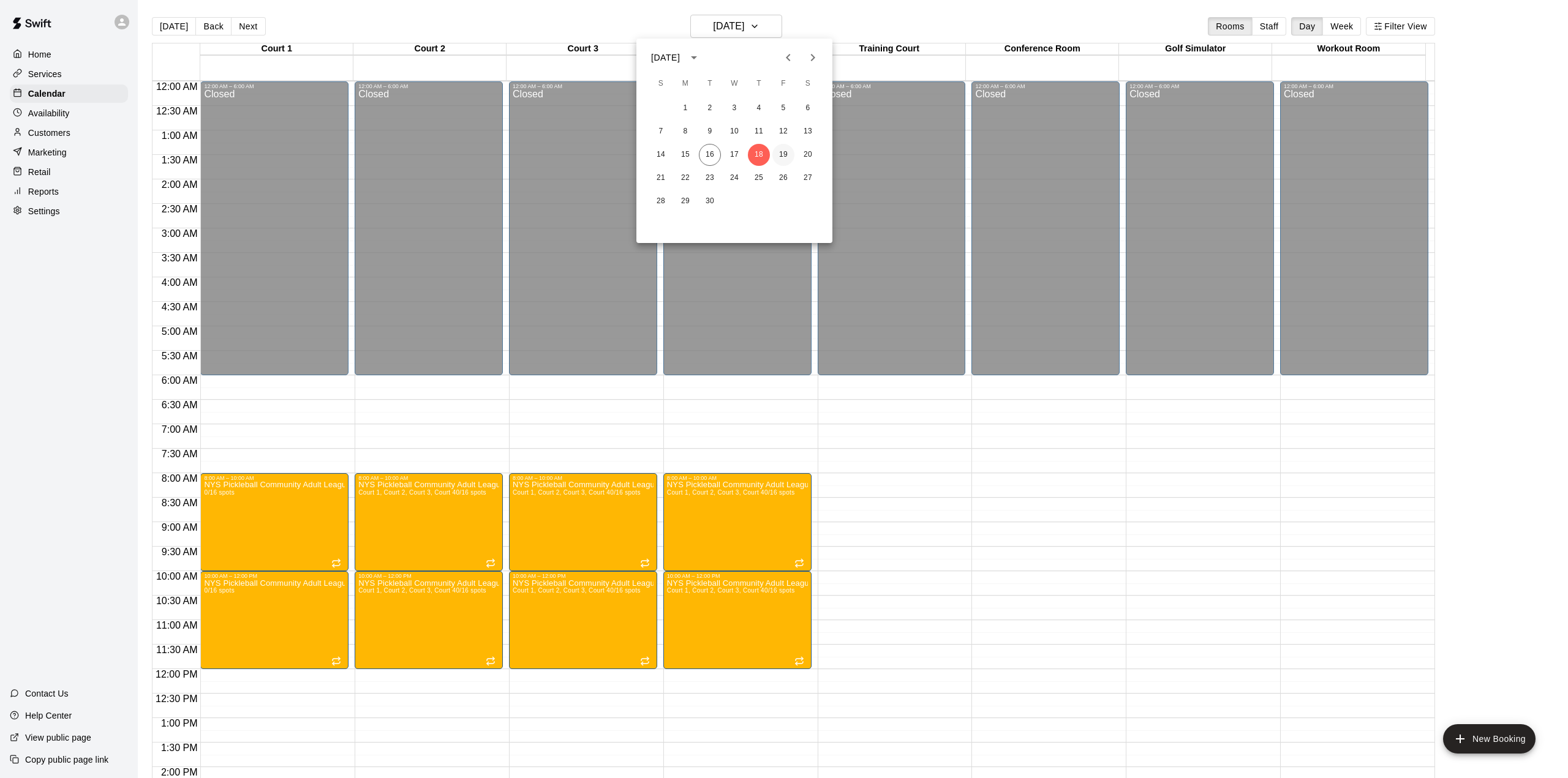
click at [781, 157] on button "19" at bounding box center [783, 155] width 22 height 22
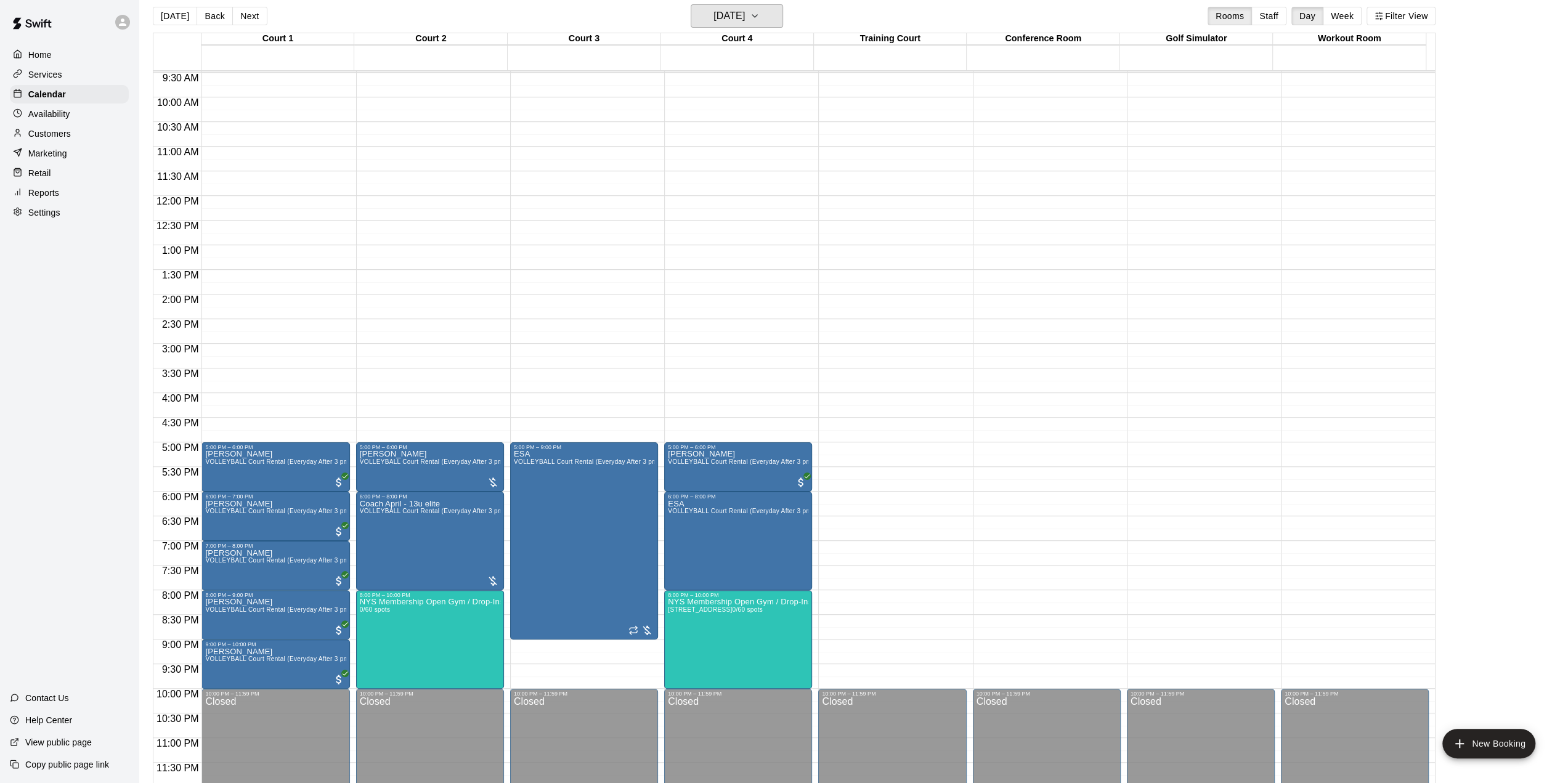
scroll to position [20, 0]
